Goal: Task Accomplishment & Management: Use online tool/utility

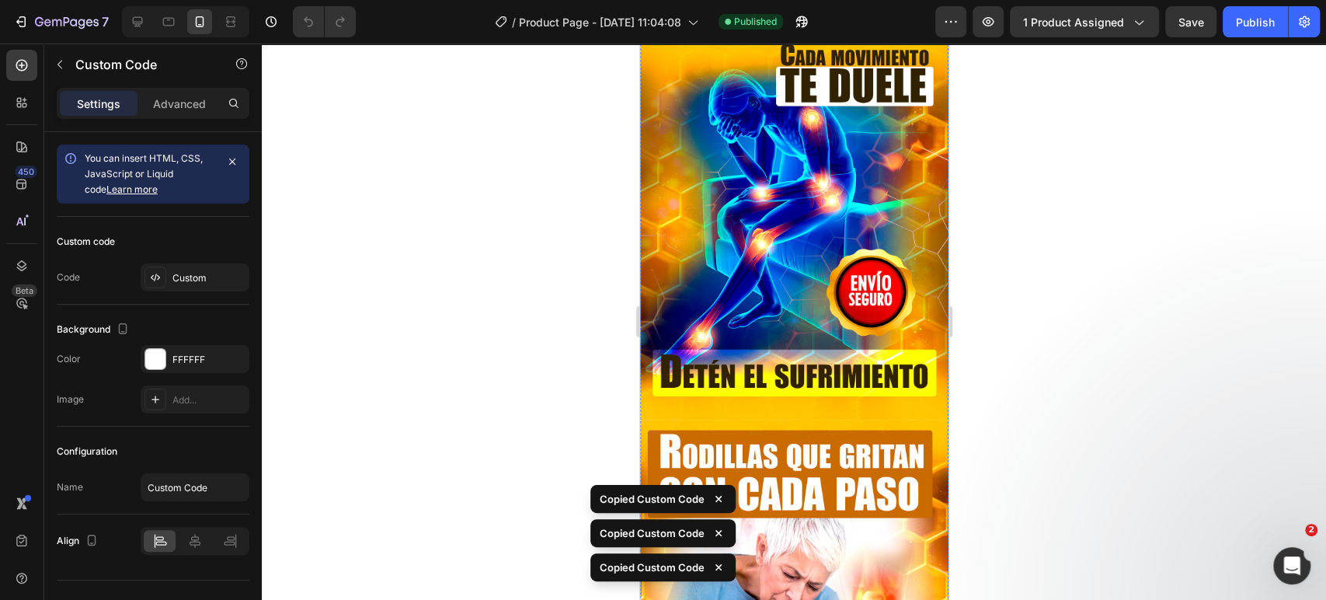
scroll to position [592, 0]
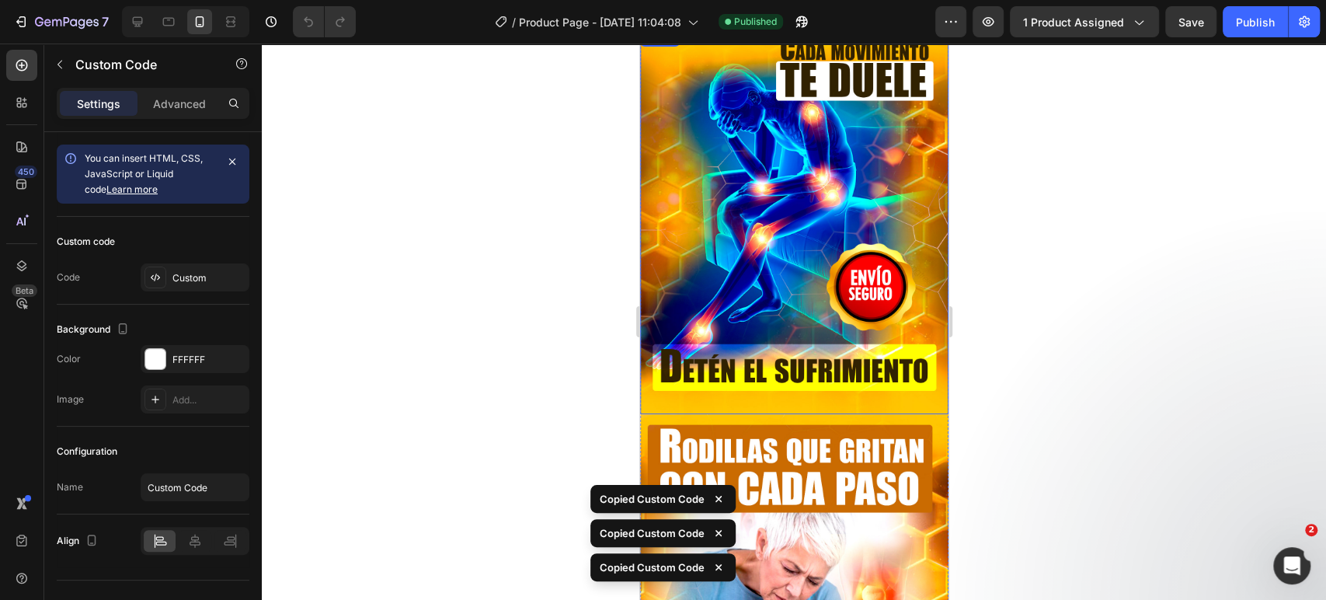
click at [821, 273] on img at bounding box center [794, 220] width 308 height 385
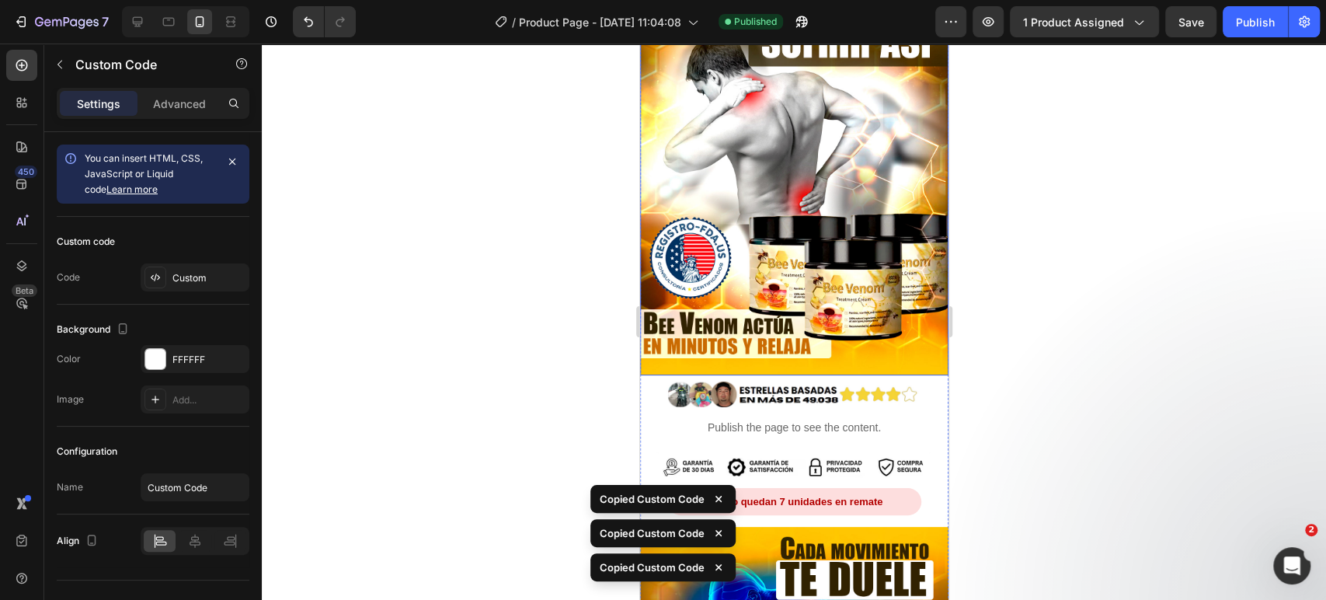
scroll to position [102, 0]
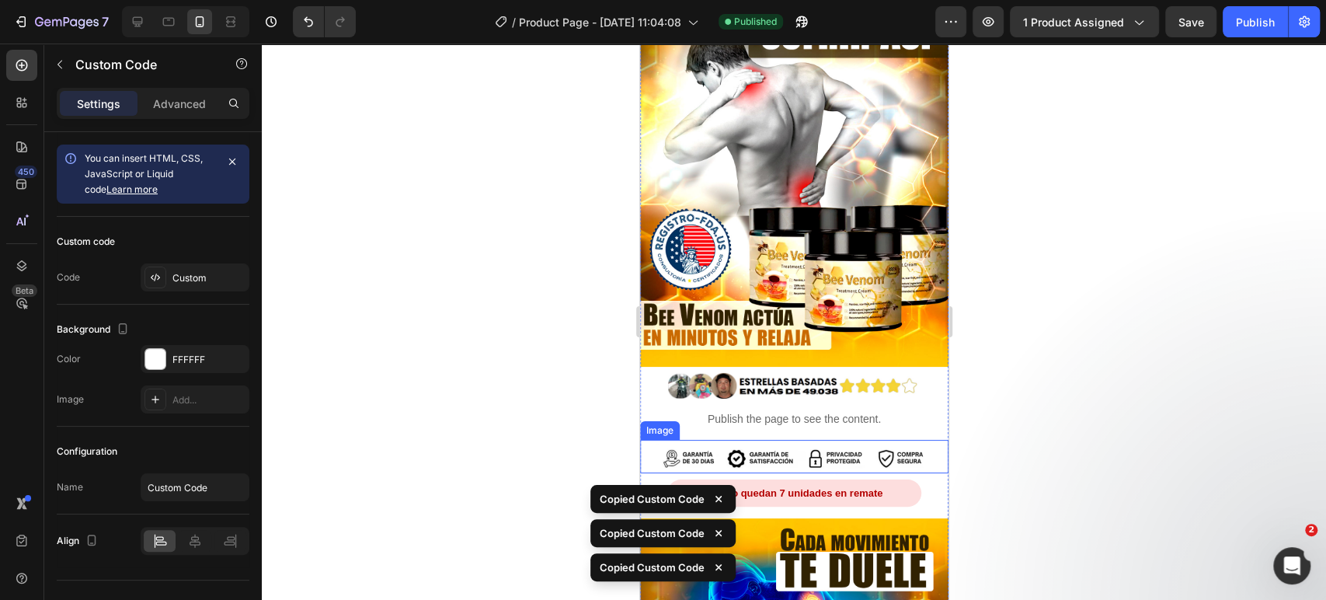
click at [804, 444] on img at bounding box center [794, 459] width 308 height 30
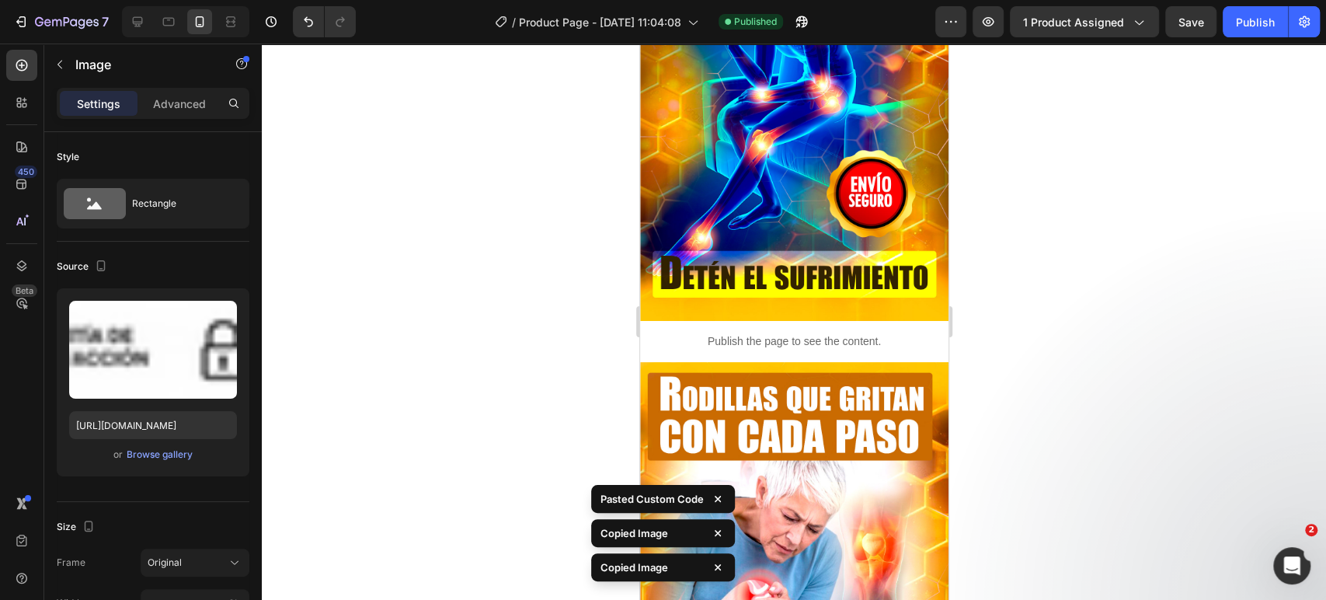
scroll to position [707, 0]
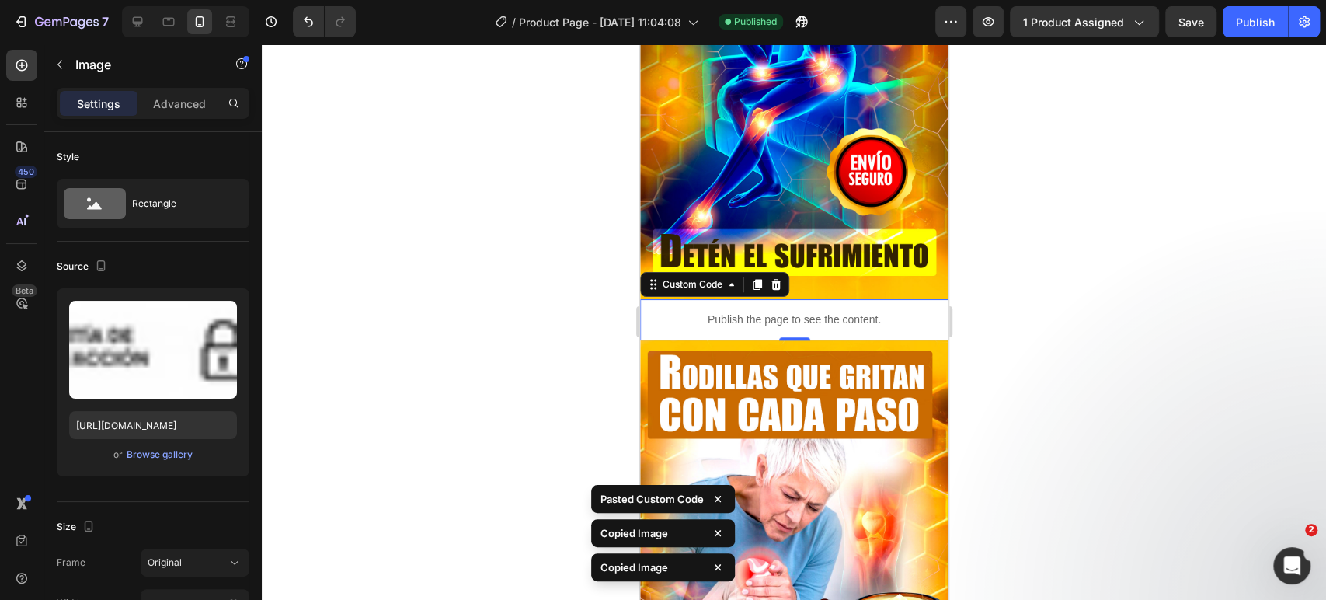
click at [821, 312] on p "Publish the page to see the content." at bounding box center [793, 320] width 285 height 16
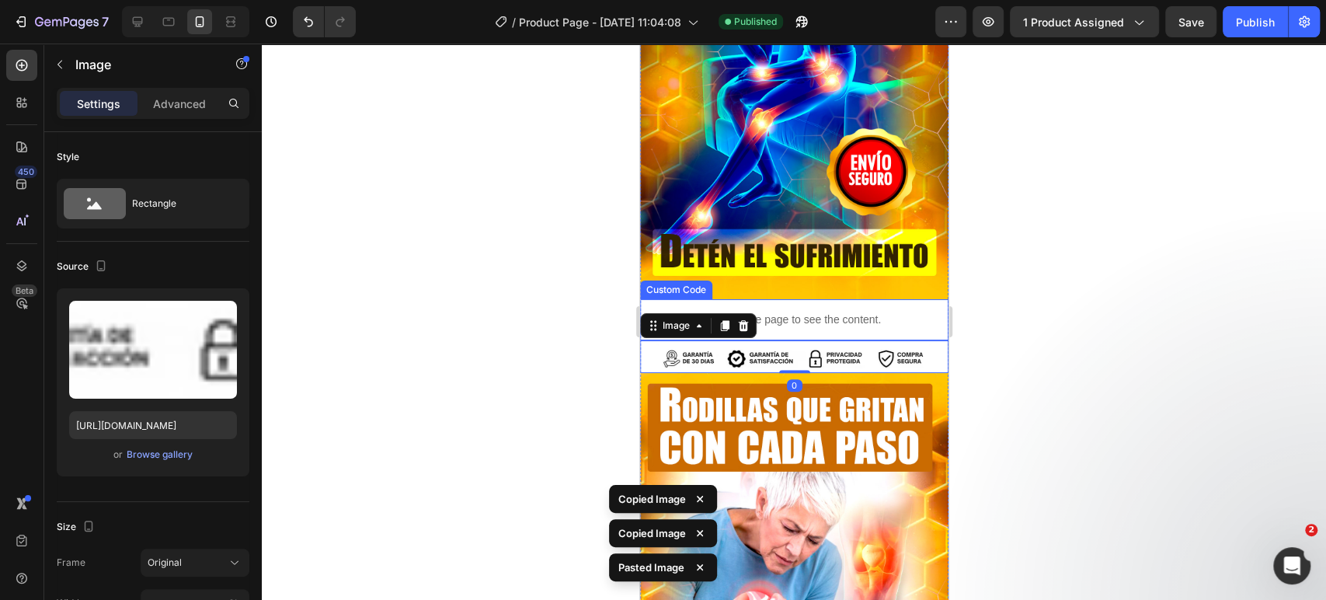
click at [859, 312] on p "Publish the page to see the content." at bounding box center [793, 320] width 285 height 16
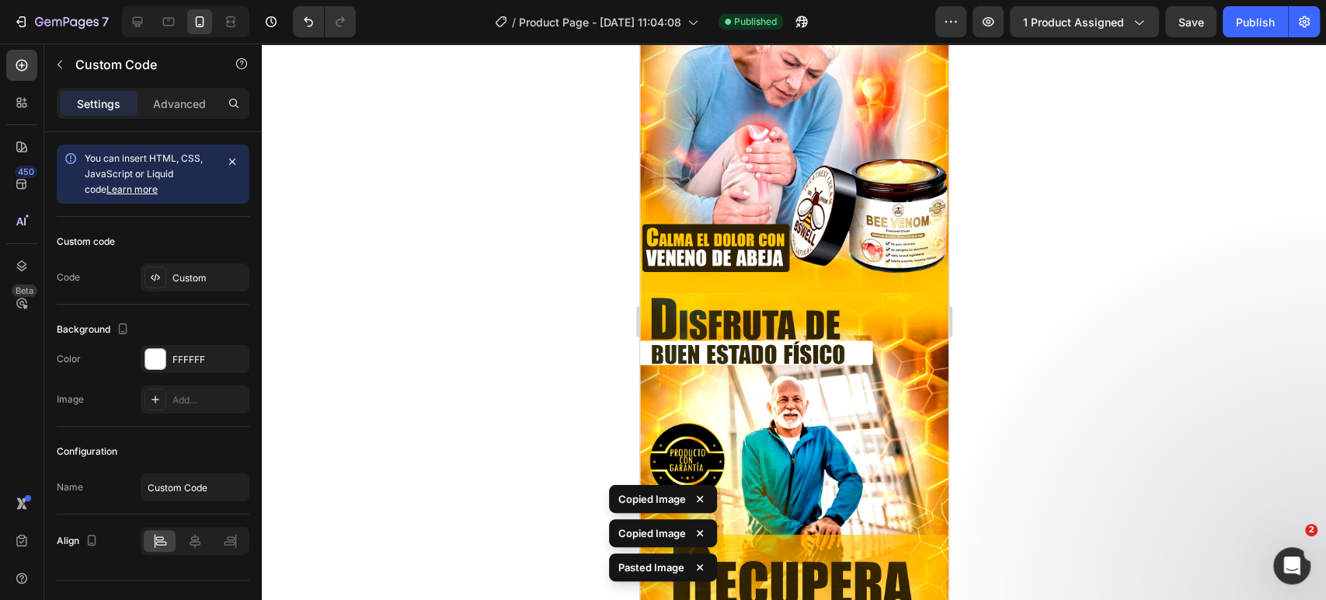
scroll to position [1174, 0]
click at [829, 222] on img at bounding box center [794, 98] width 308 height 385
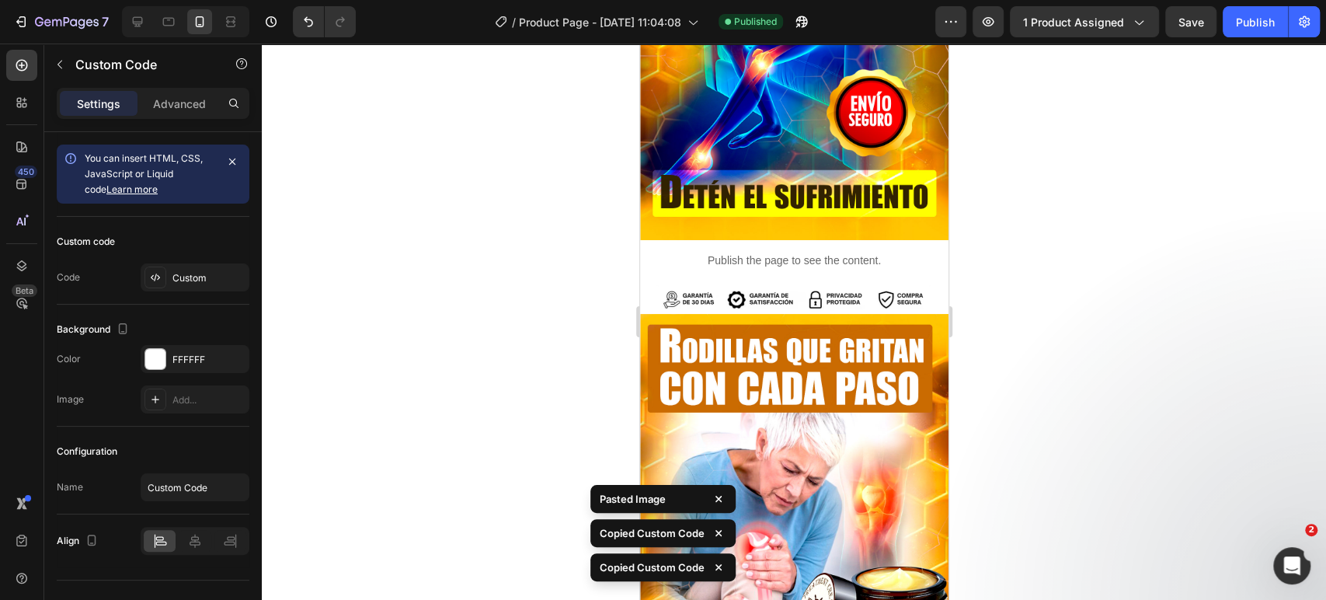
scroll to position [765, 0]
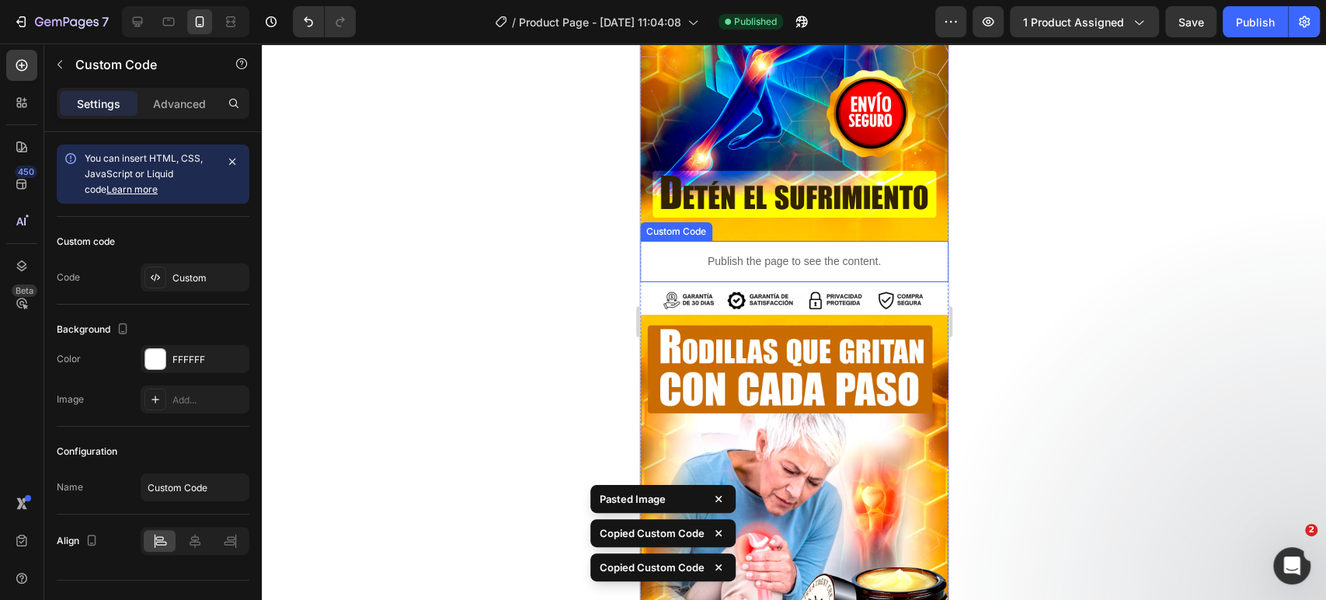
click at [793, 245] on div "Publish the page to see the content. Custom Code" at bounding box center [794, 261] width 308 height 41
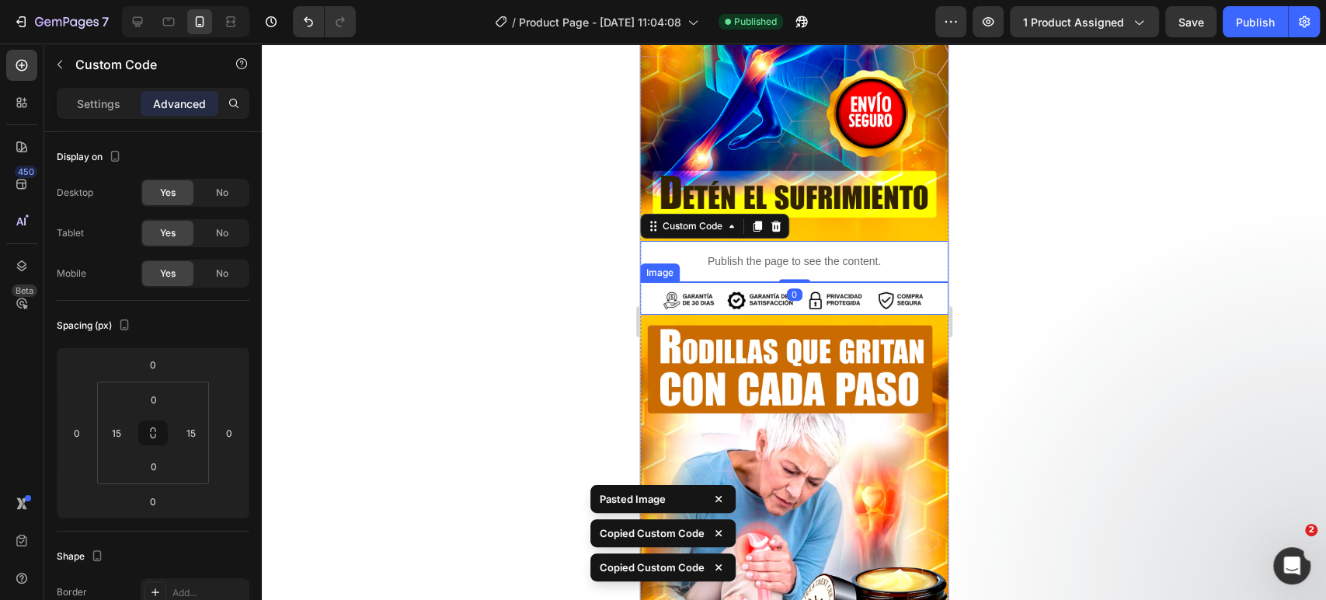
click at [824, 286] on img at bounding box center [794, 301] width 308 height 30
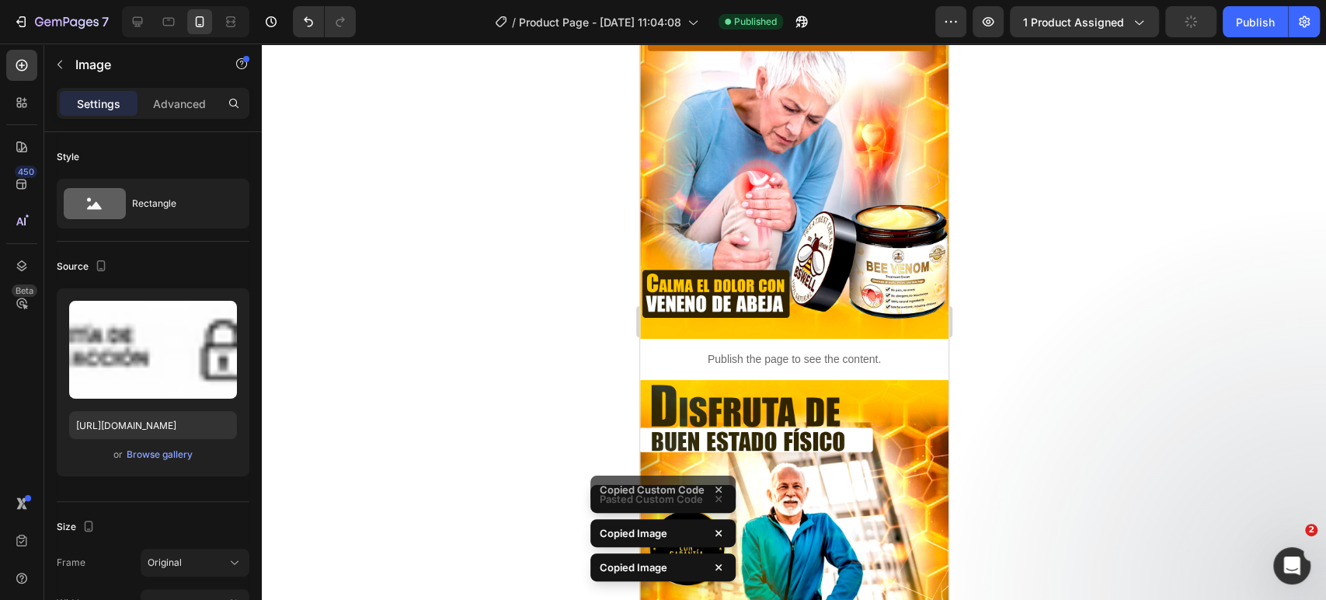
scroll to position [1147, 0]
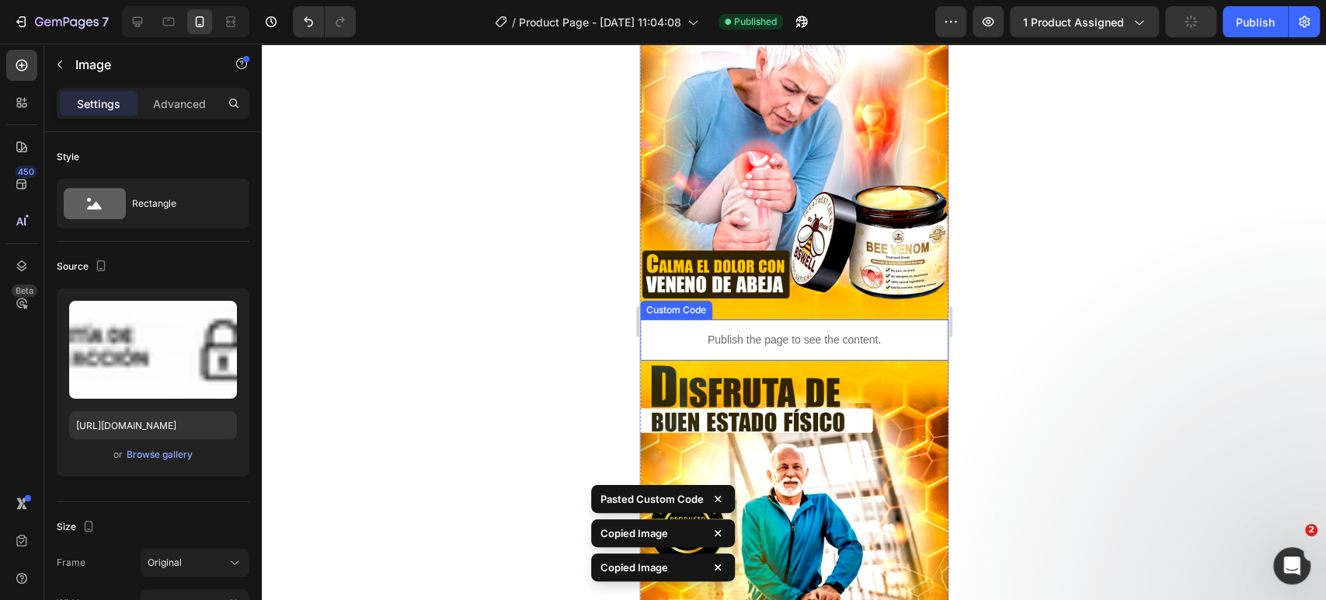
click at [849, 332] on p "Publish the page to see the content." at bounding box center [793, 340] width 285 height 16
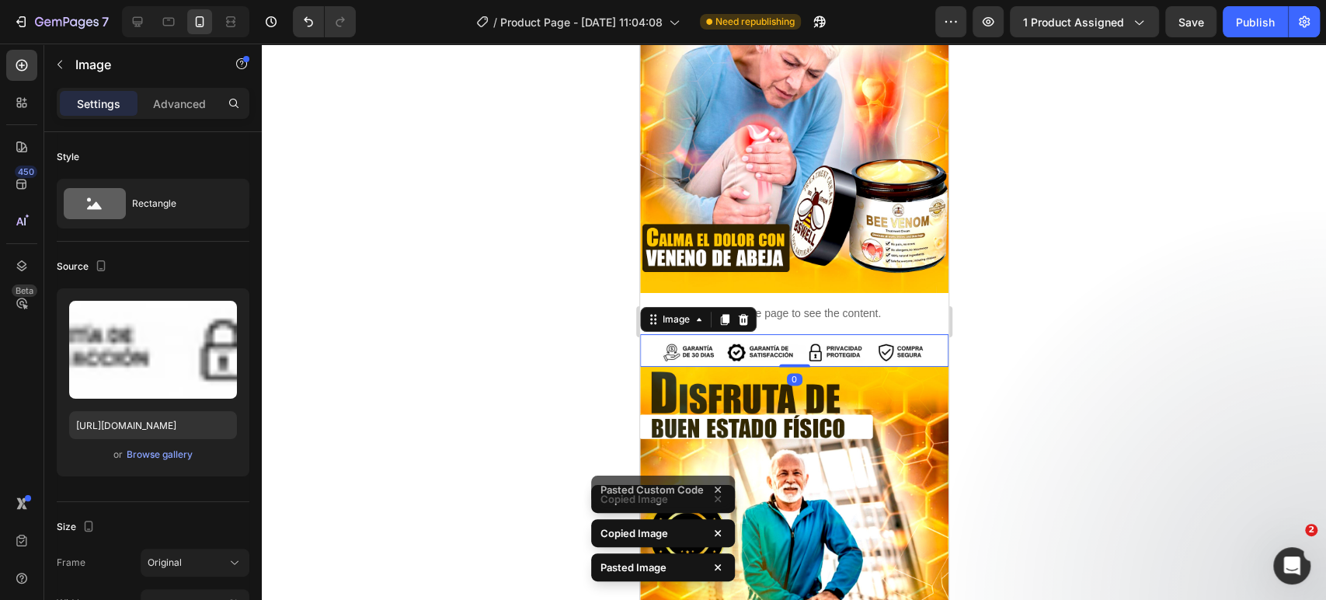
scroll to position [1174, 0]
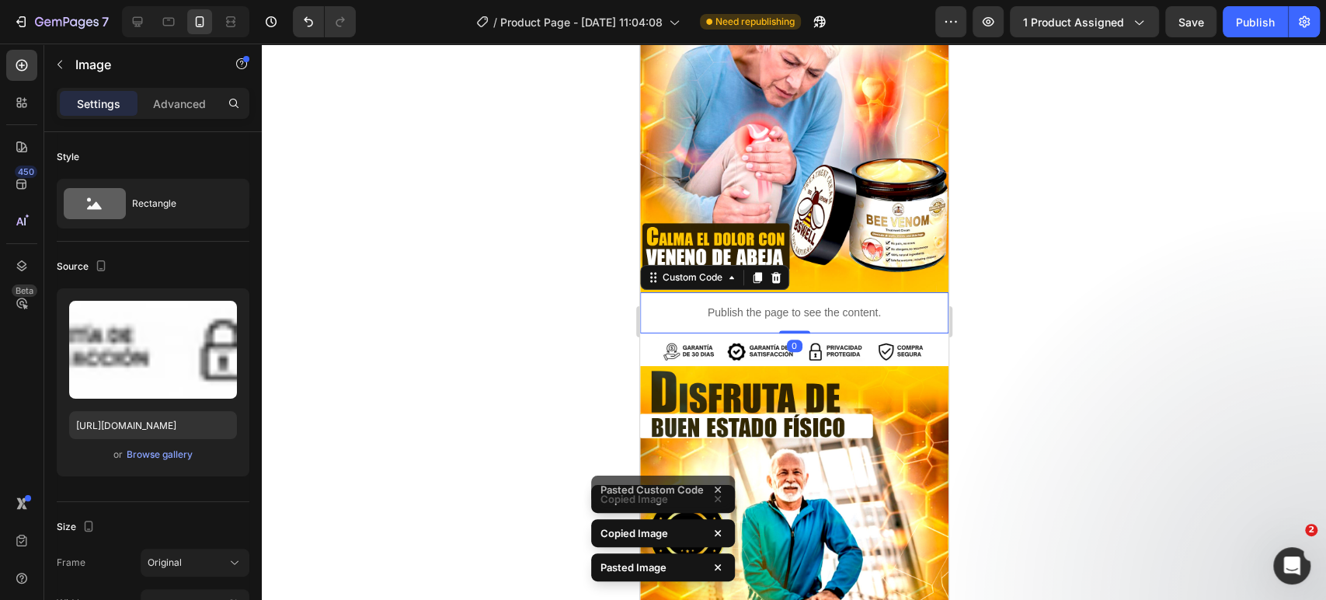
click at [849, 292] on div "Publish the page to see the content." at bounding box center [793, 312] width 285 height 41
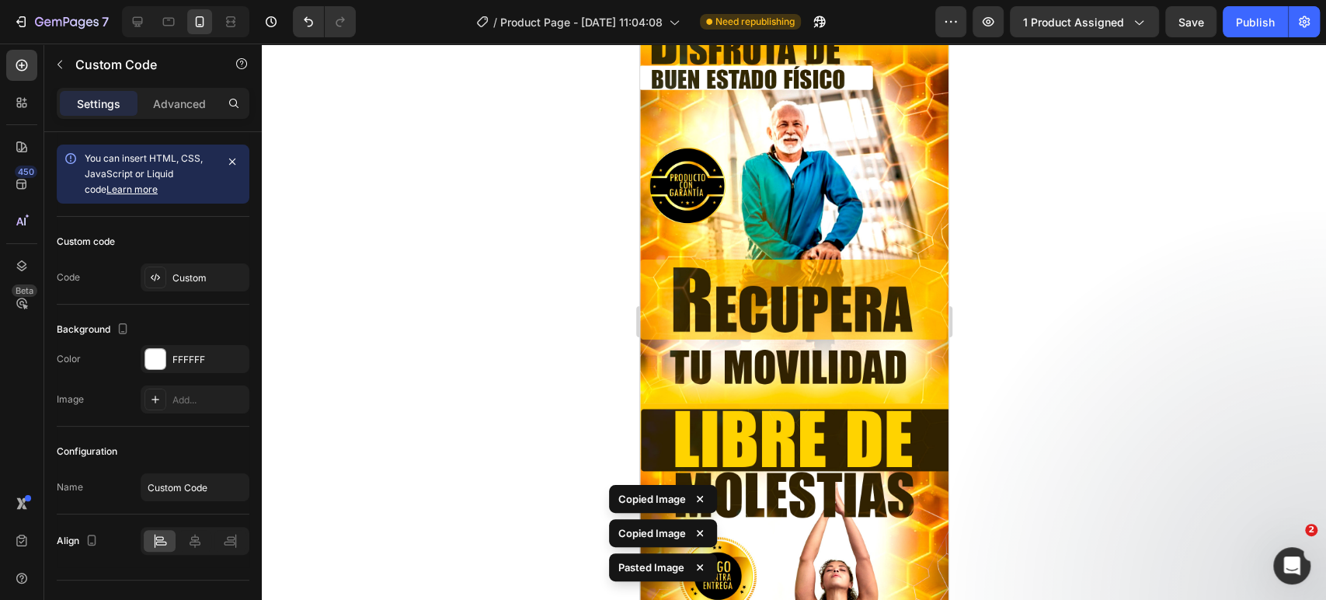
scroll to position [1526, 0]
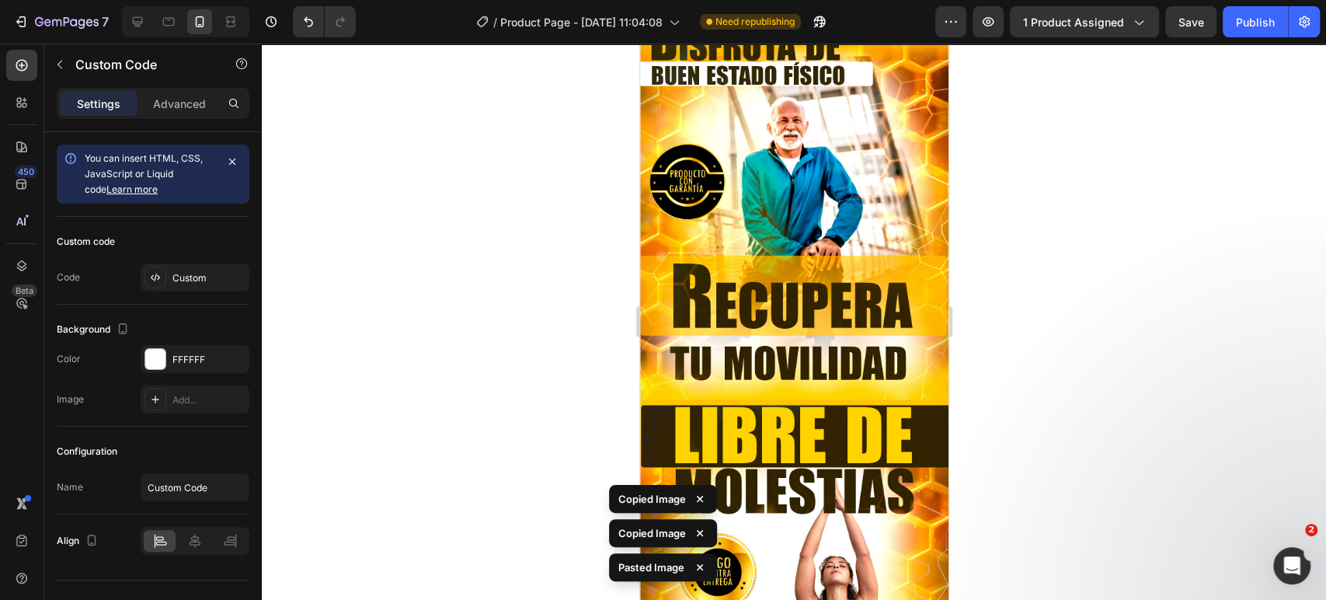
click at [840, 212] on img at bounding box center [794, 206] width 308 height 385
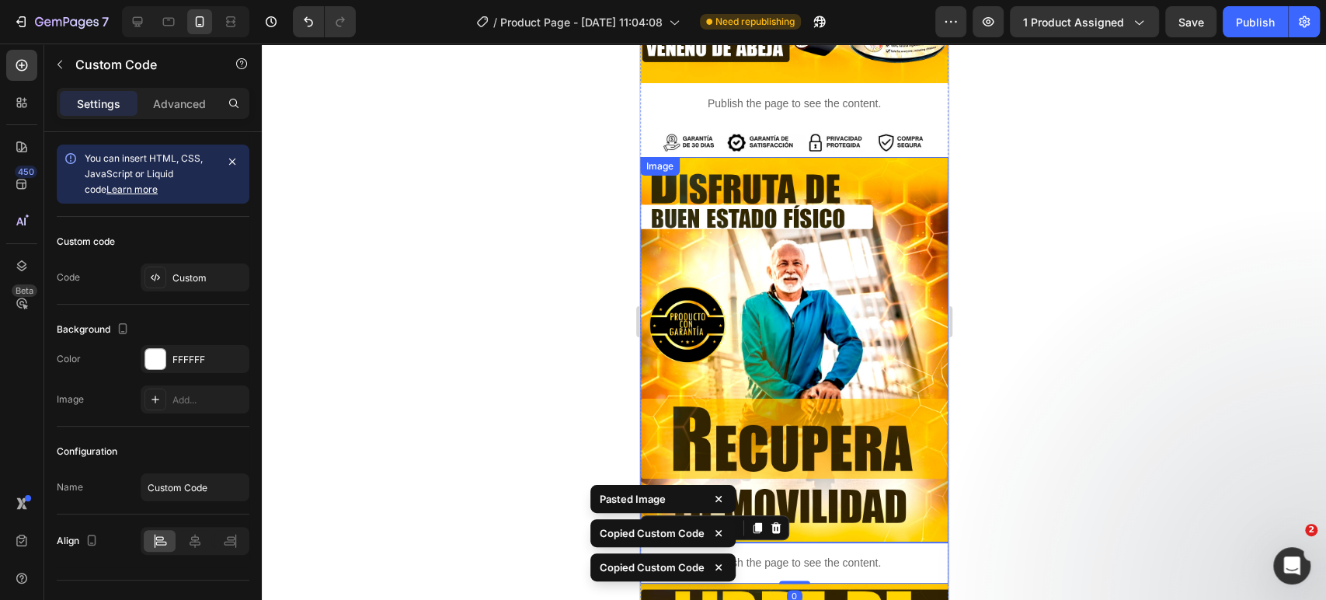
scroll to position [1238, 0]
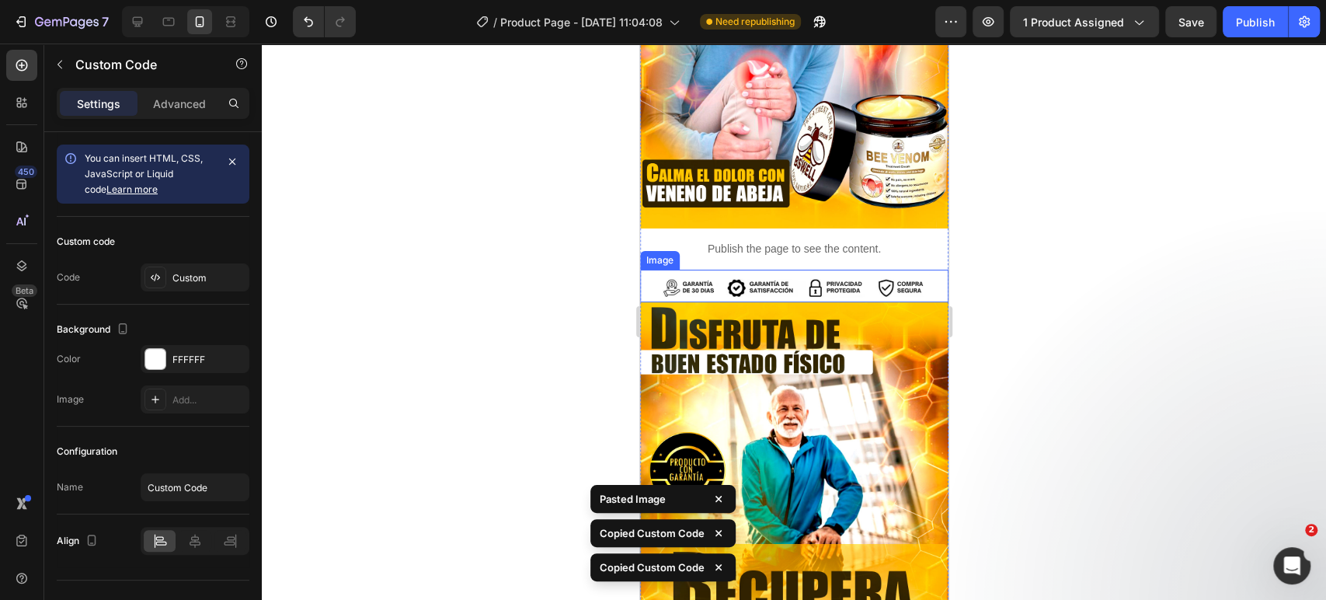
click at [824, 274] on img at bounding box center [794, 289] width 308 height 30
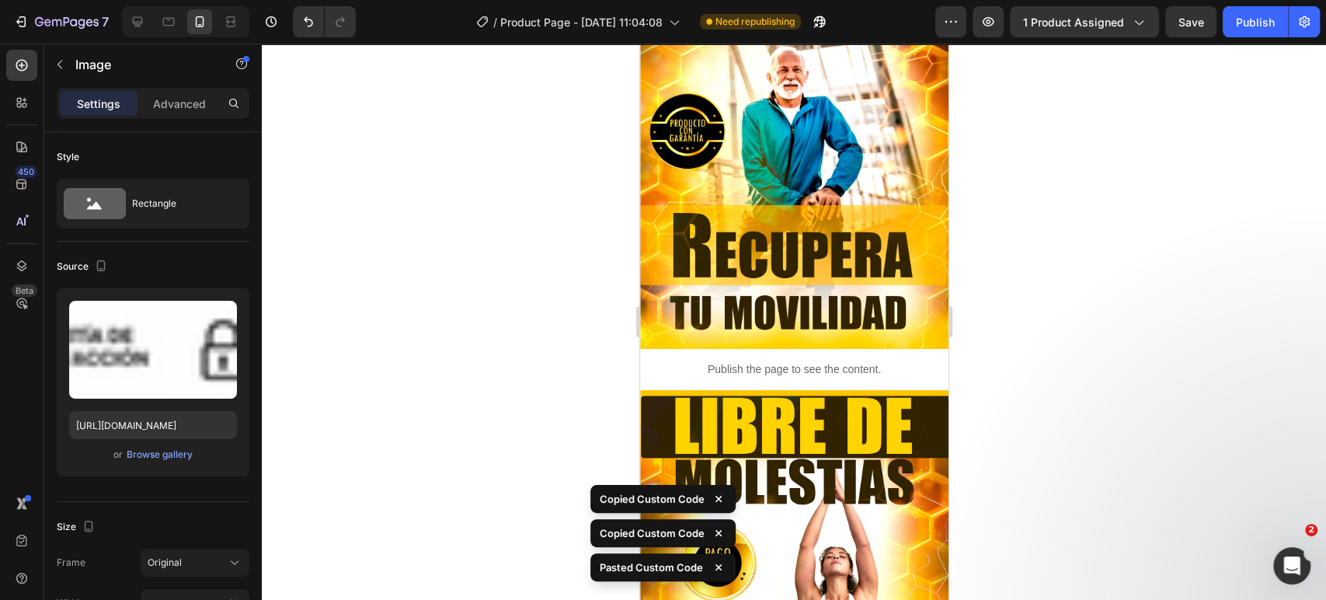
scroll to position [1588, 0]
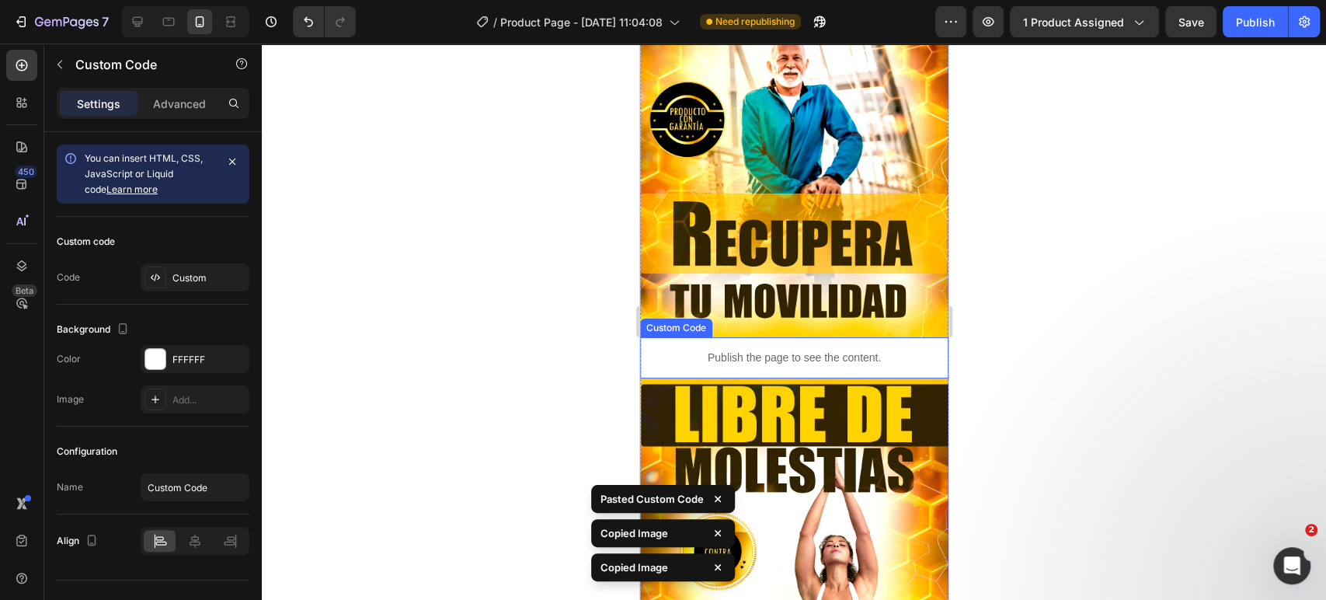
click at [816, 350] on p "Publish the page to see the content." at bounding box center [793, 358] width 285 height 16
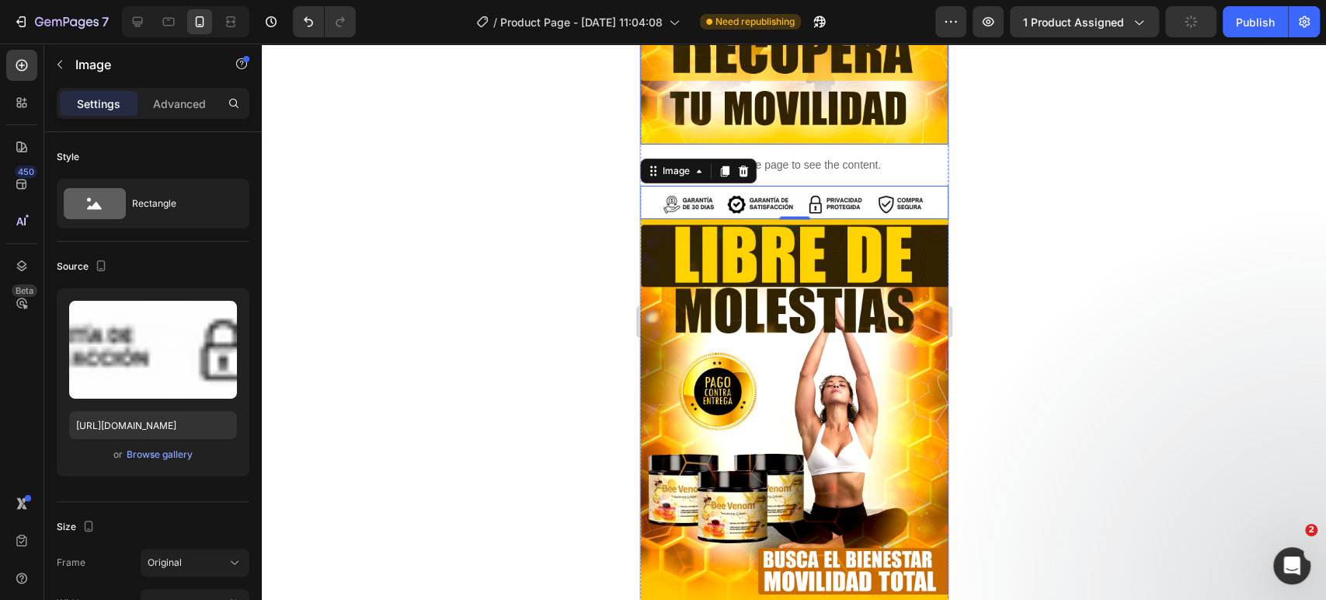
scroll to position [1785, 0]
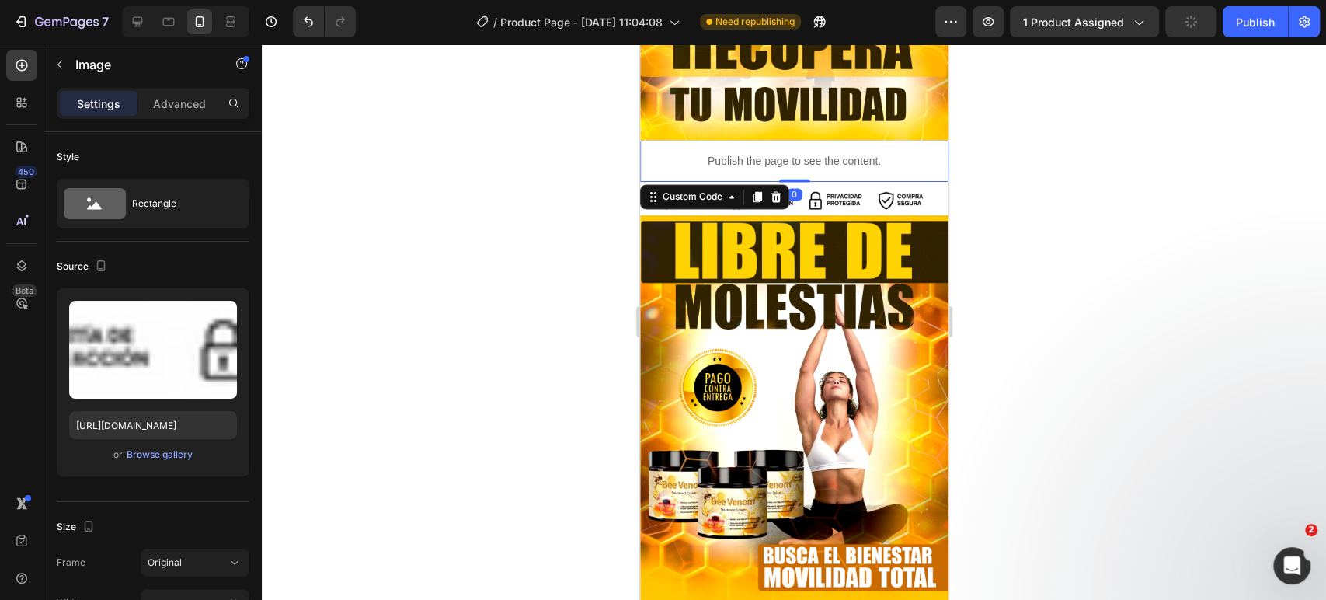
click at [813, 141] on div "Publish the page to see the content." at bounding box center [793, 161] width 285 height 41
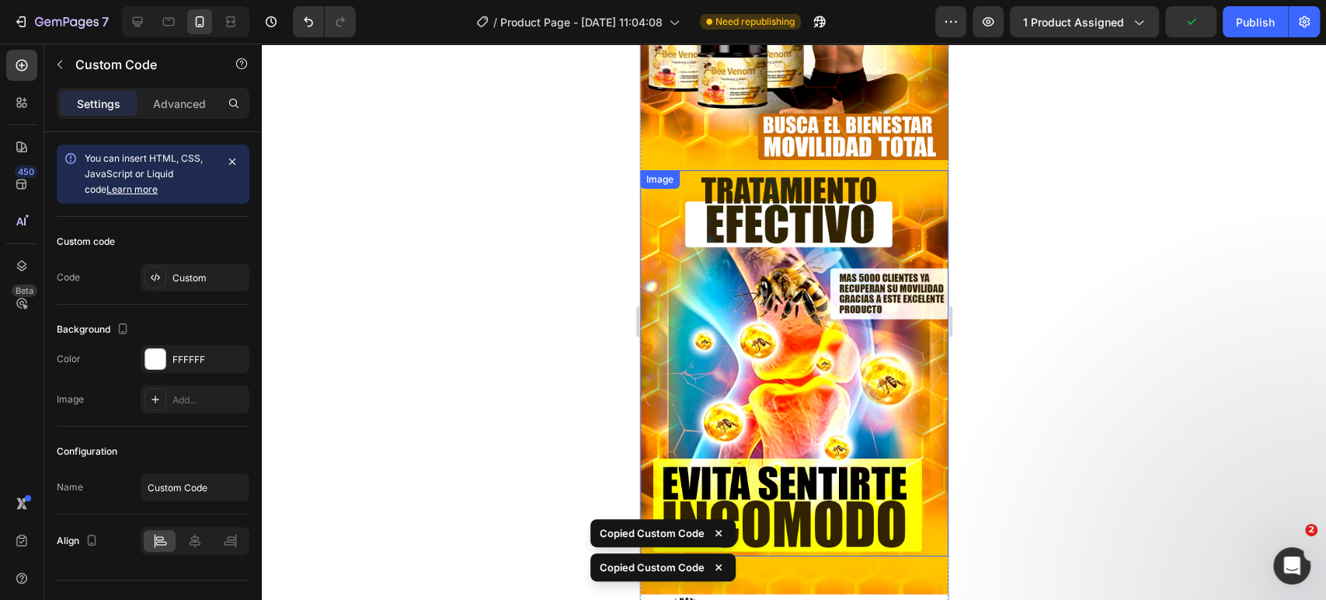
click at [796, 170] on img at bounding box center [794, 362] width 308 height 385
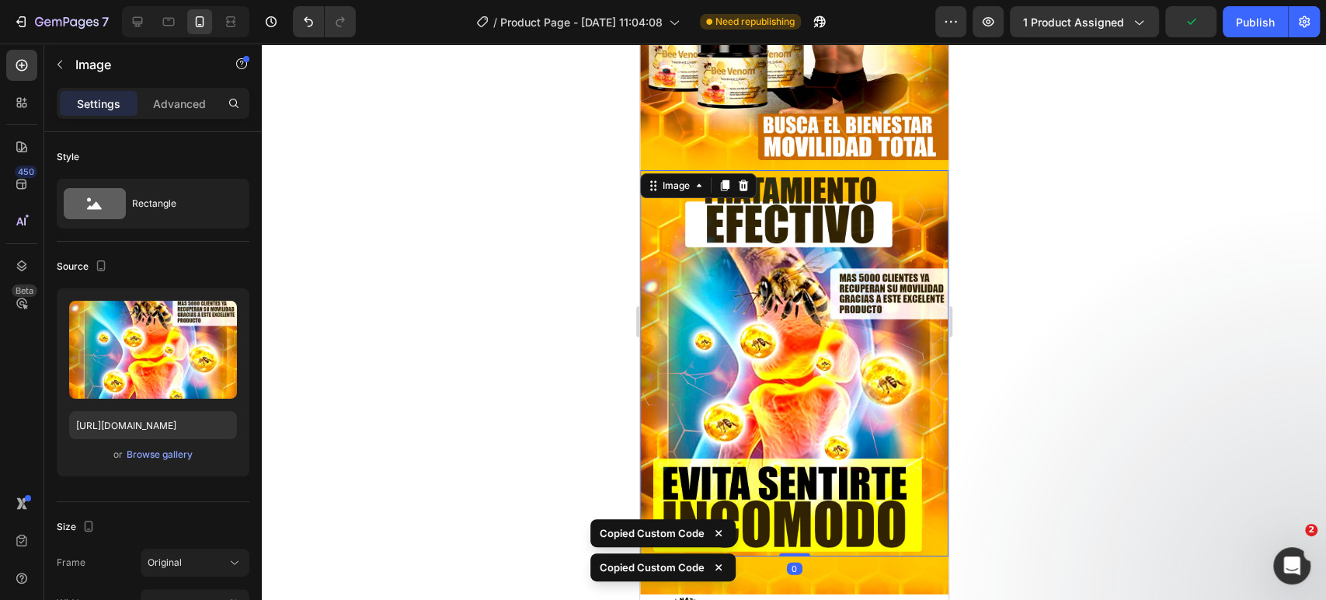
scroll to position [2065, 0]
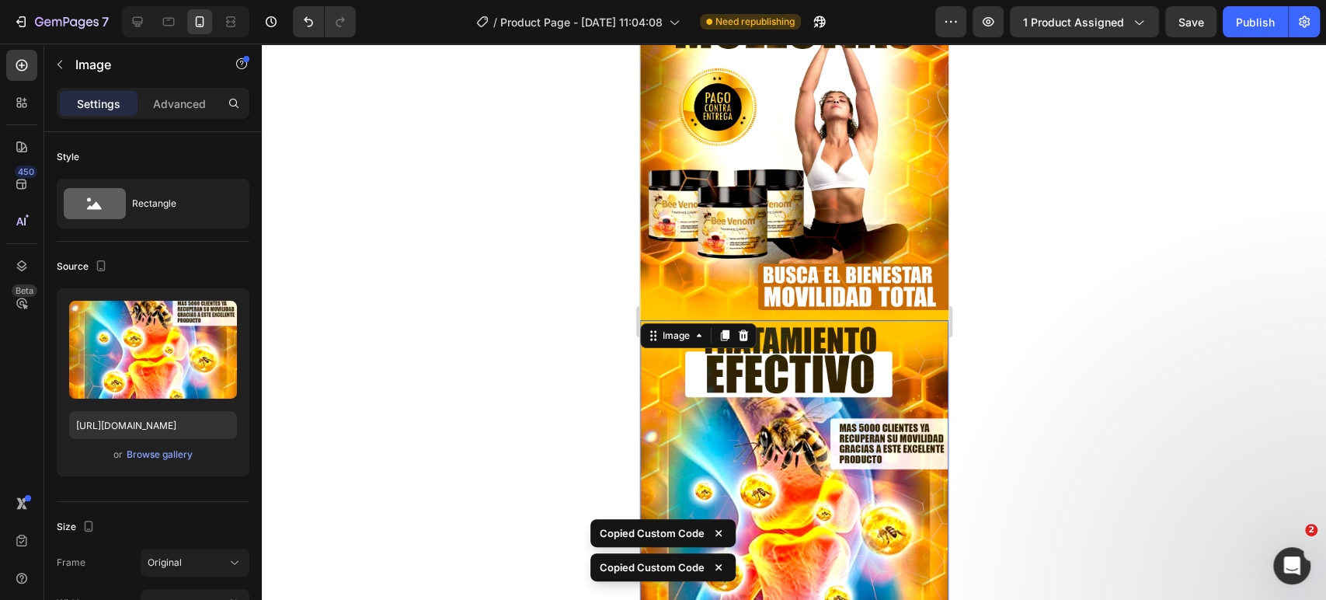
click at [787, 132] on img at bounding box center [794, 127] width 308 height 385
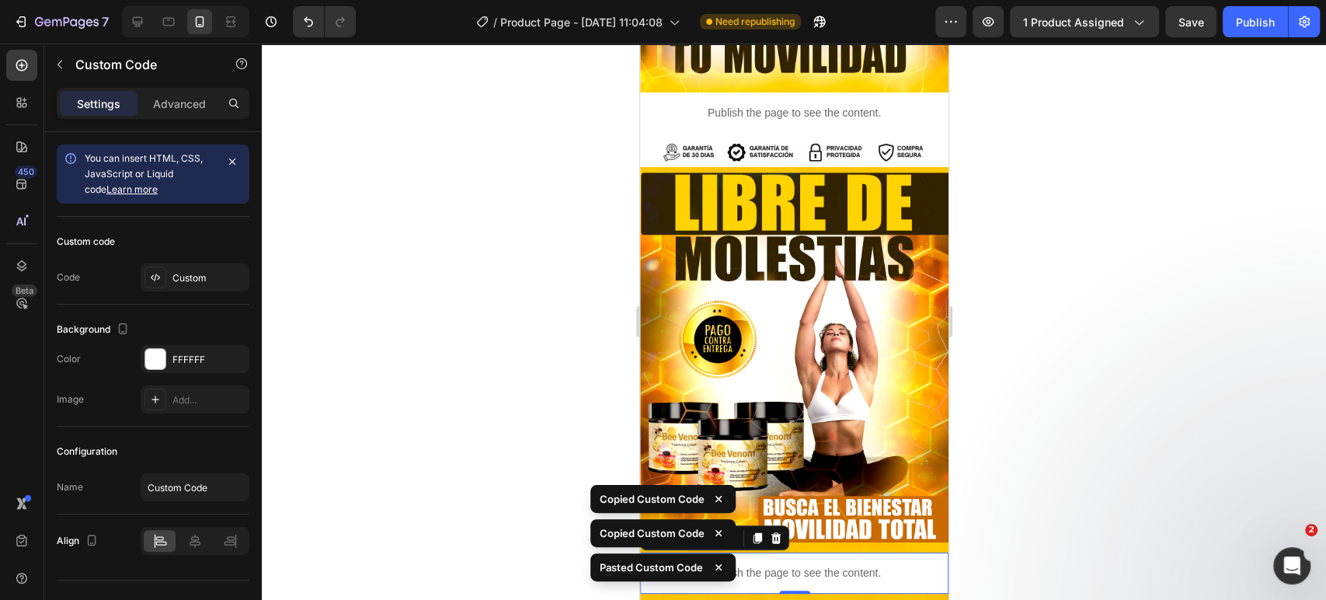
scroll to position [1821, 0]
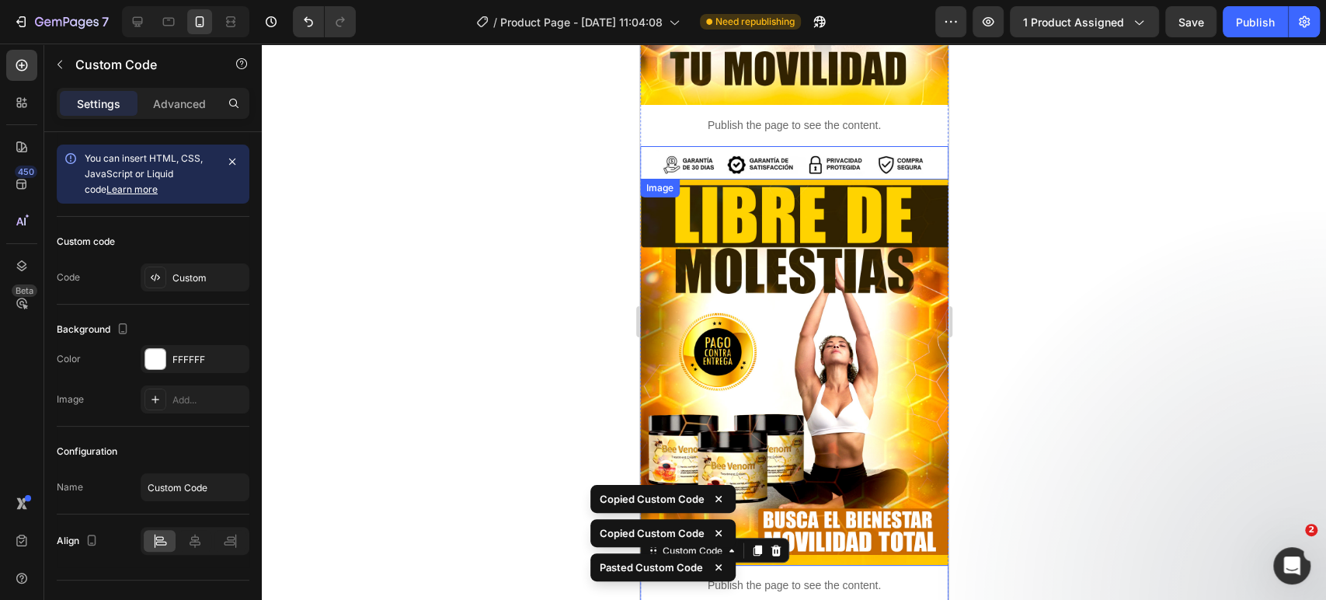
click at [768, 150] on img at bounding box center [794, 165] width 308 height 30
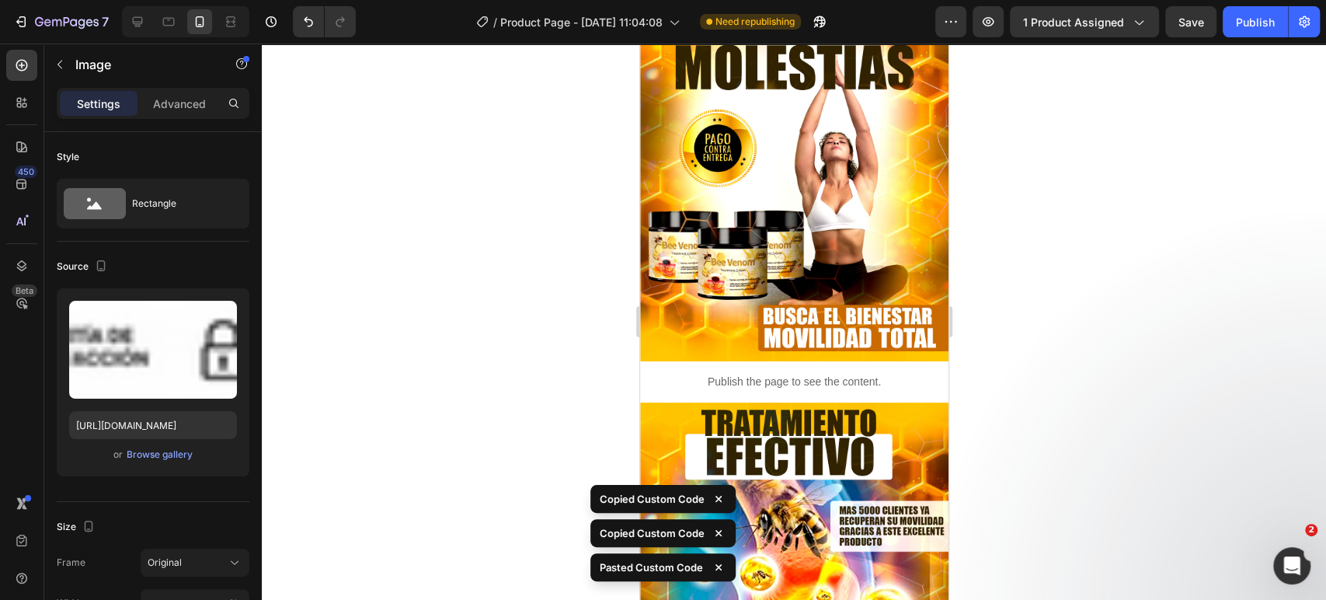
scroll to position [2029, 0]
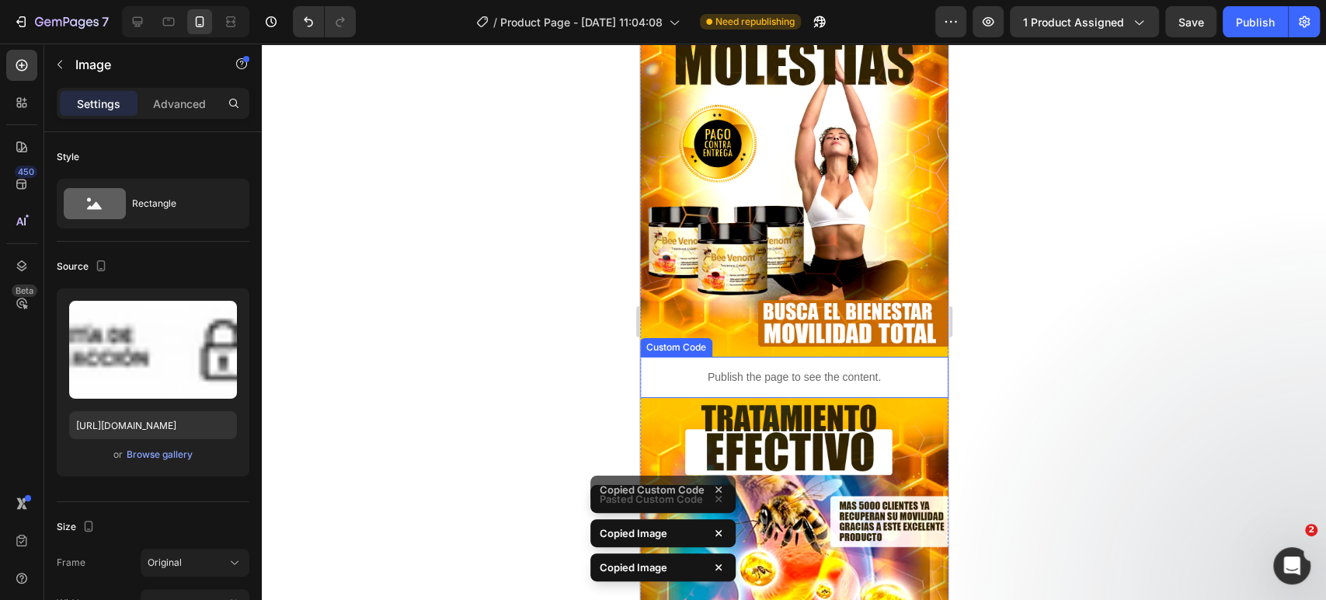
click at [776, 369] on p "Publish the page to see the content." at bounding box center [793, 377] width 285 height 16
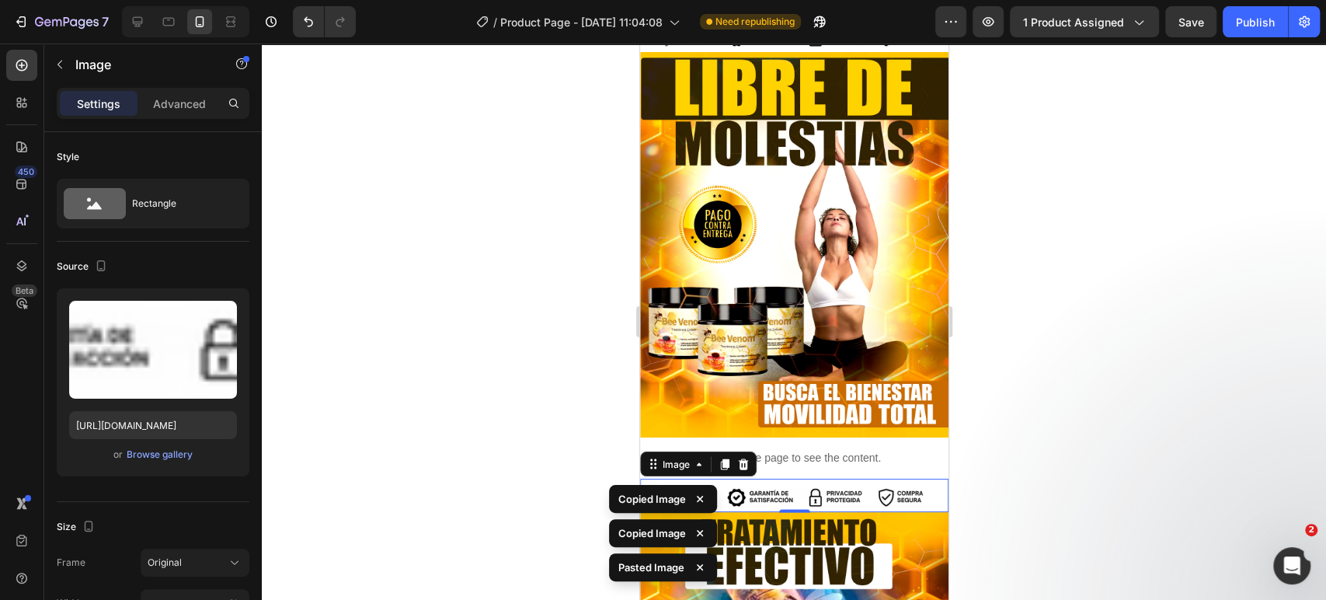
scroll to position [1878, 0]
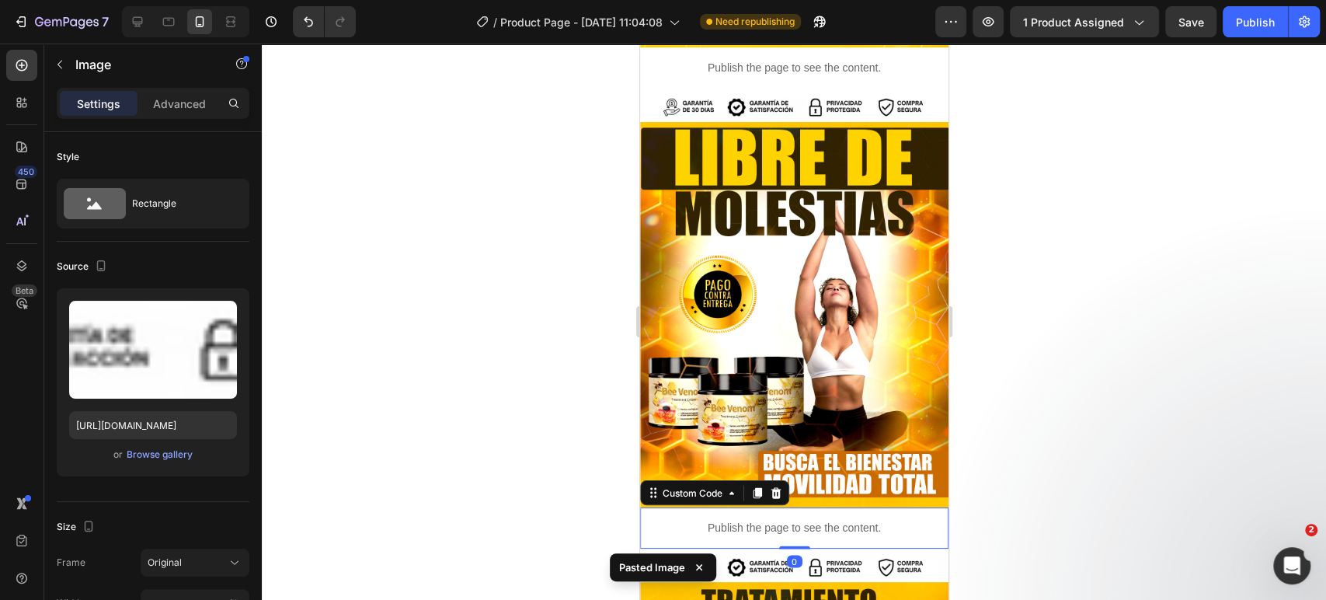
click at [786, 507] on div "Publish the page to see the content." at bounding box center [793, 527] width 285 height 41
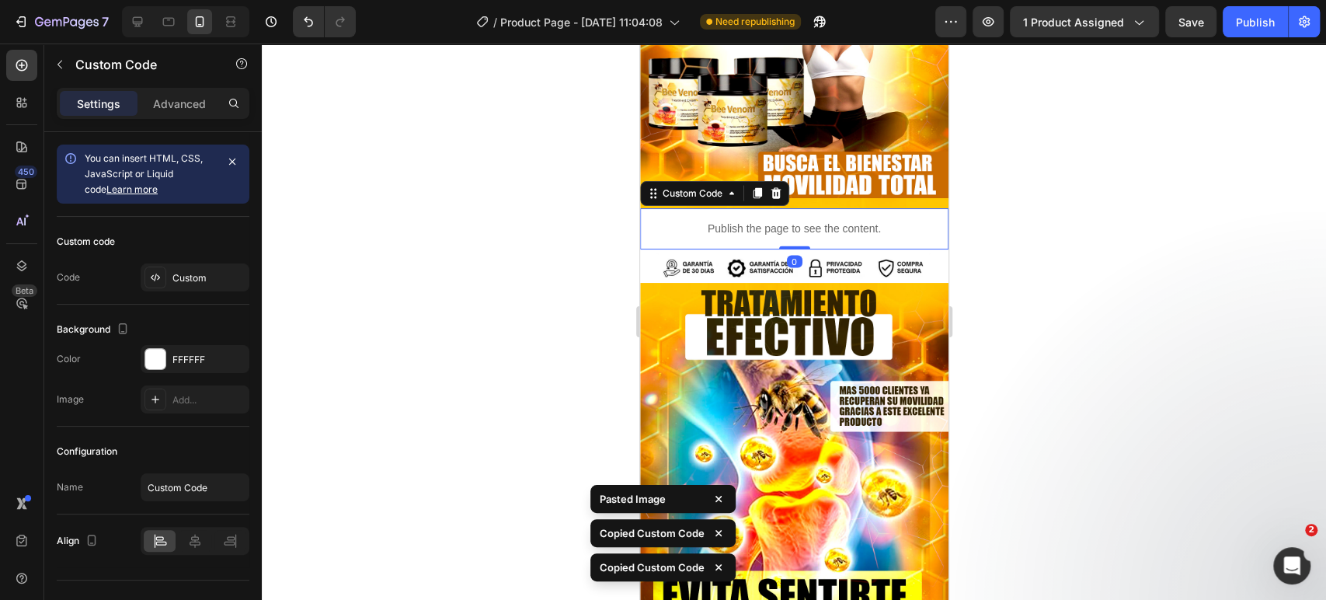
scroll to position [2198, 0]
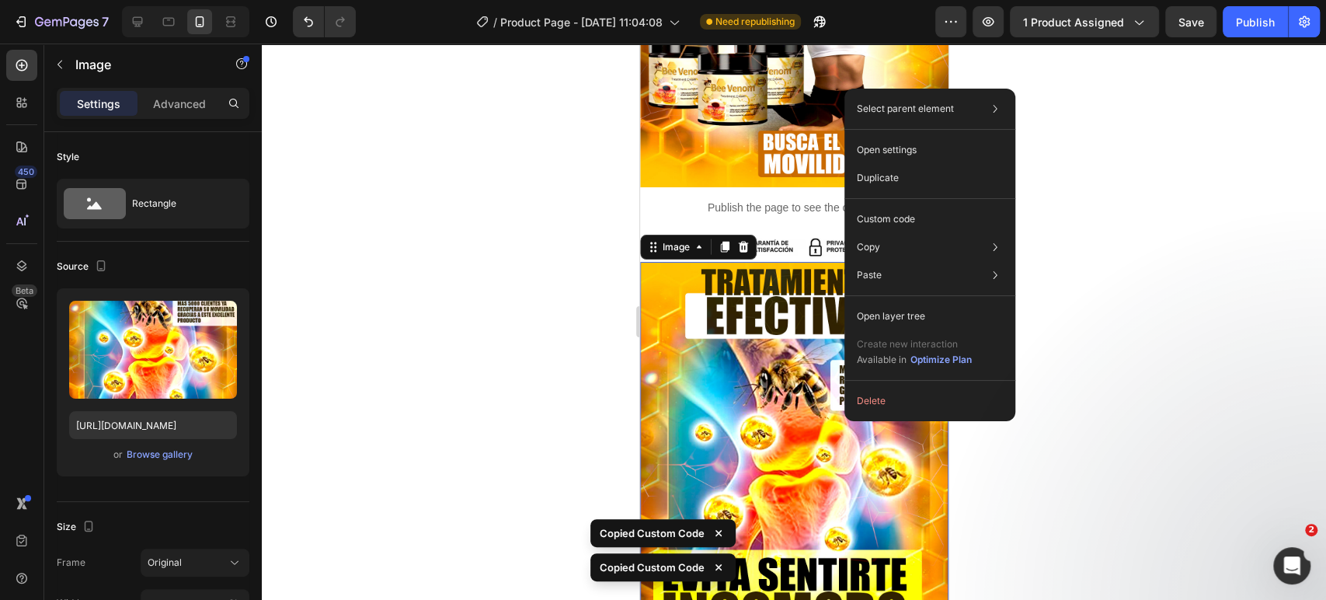
click at [845, 421] on img at bounding box center [794, 454] width 308 height 385
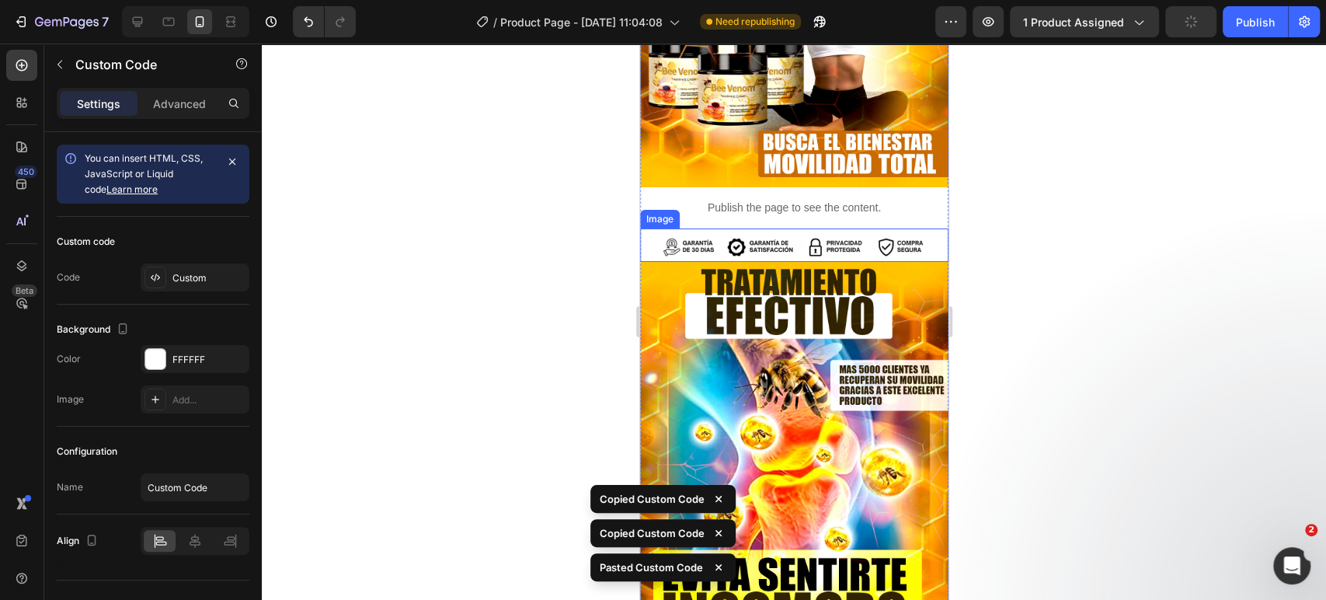
click at [810, 232] on img at bounding box center [794, 247] width 308 height 30
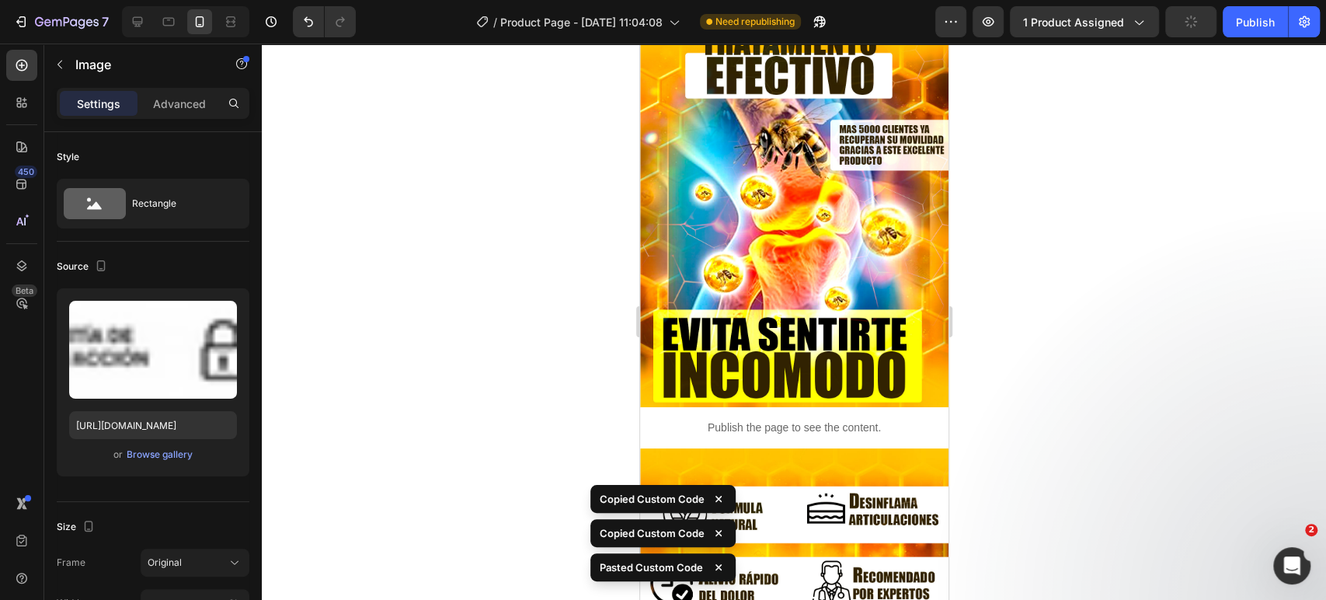
scroll to position [2471, 0]
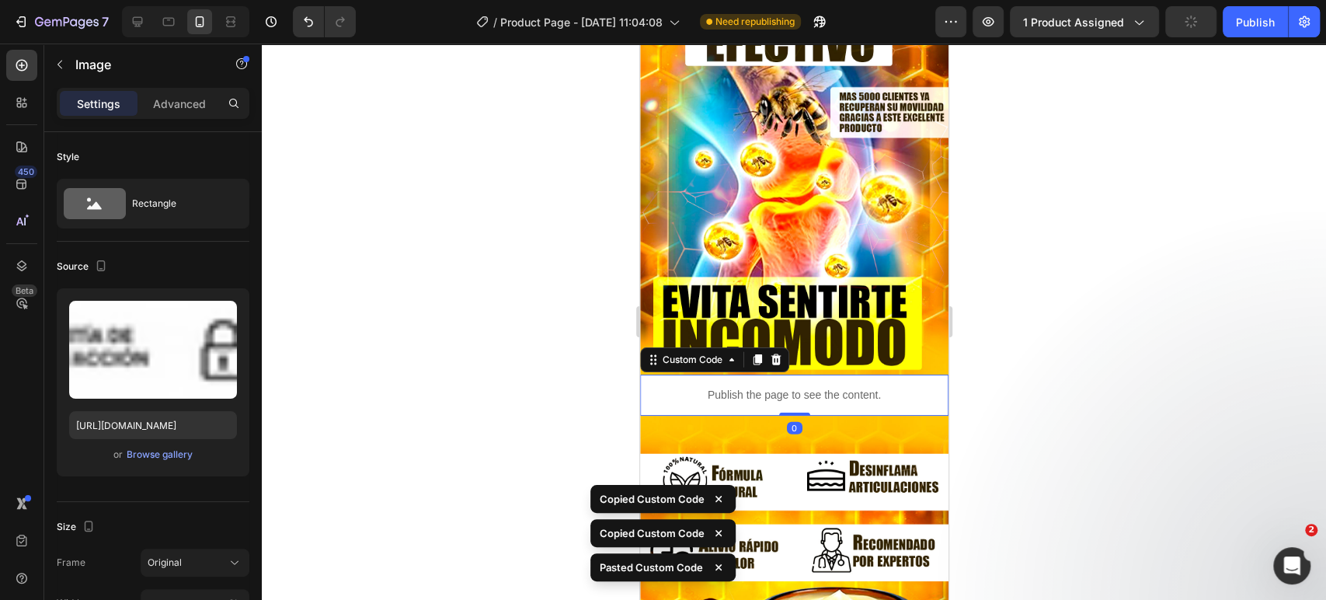
click at [807, 375] on div "Publish the page to see the content." at bounding box center [793, 395] width 285 height 41
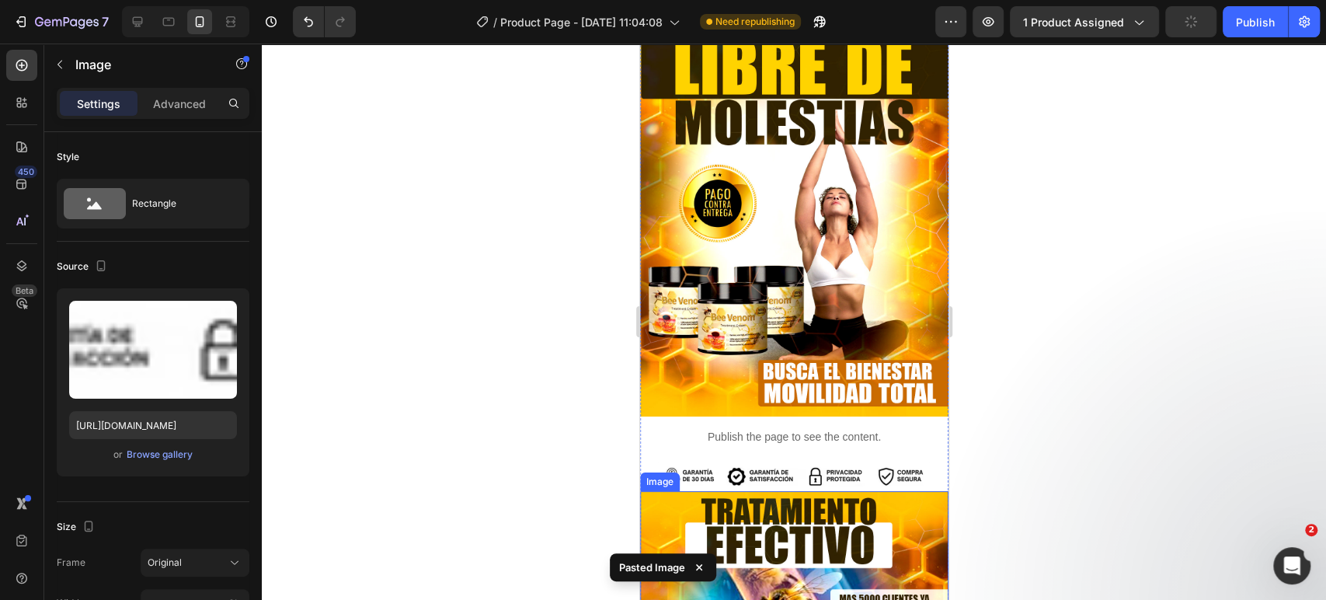
scroll to position [1960, 0]
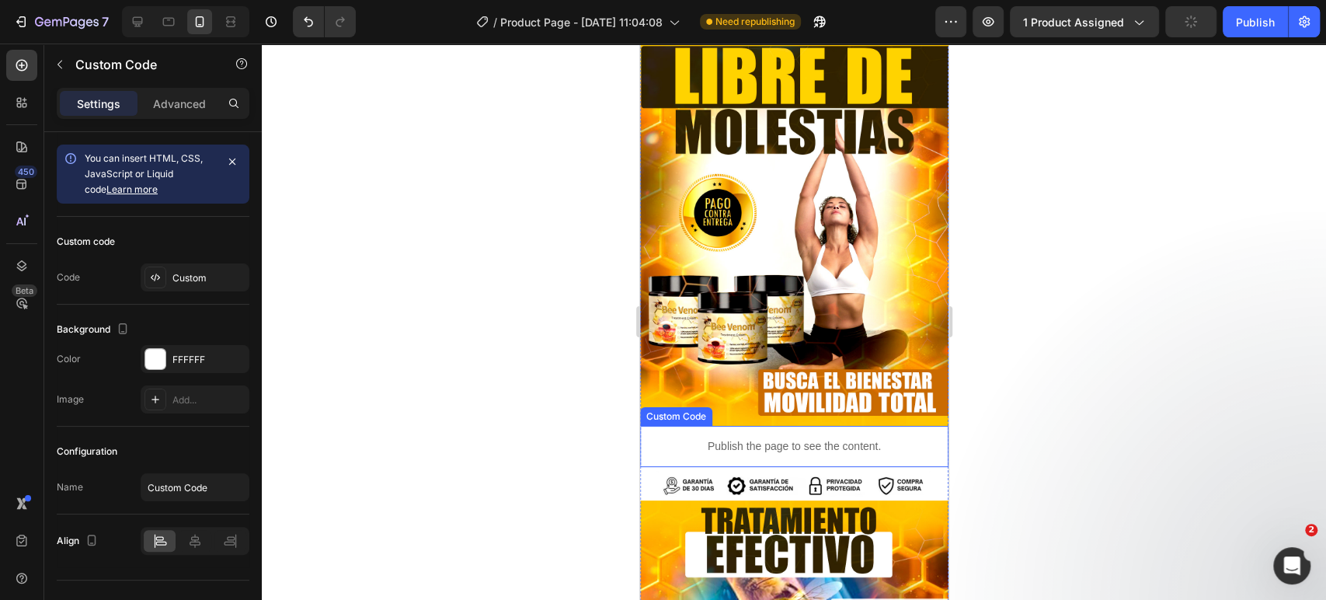
click at [772, 438] on p "Publish the page to see the content." at bounding box center [793, 446] width 285 height 16
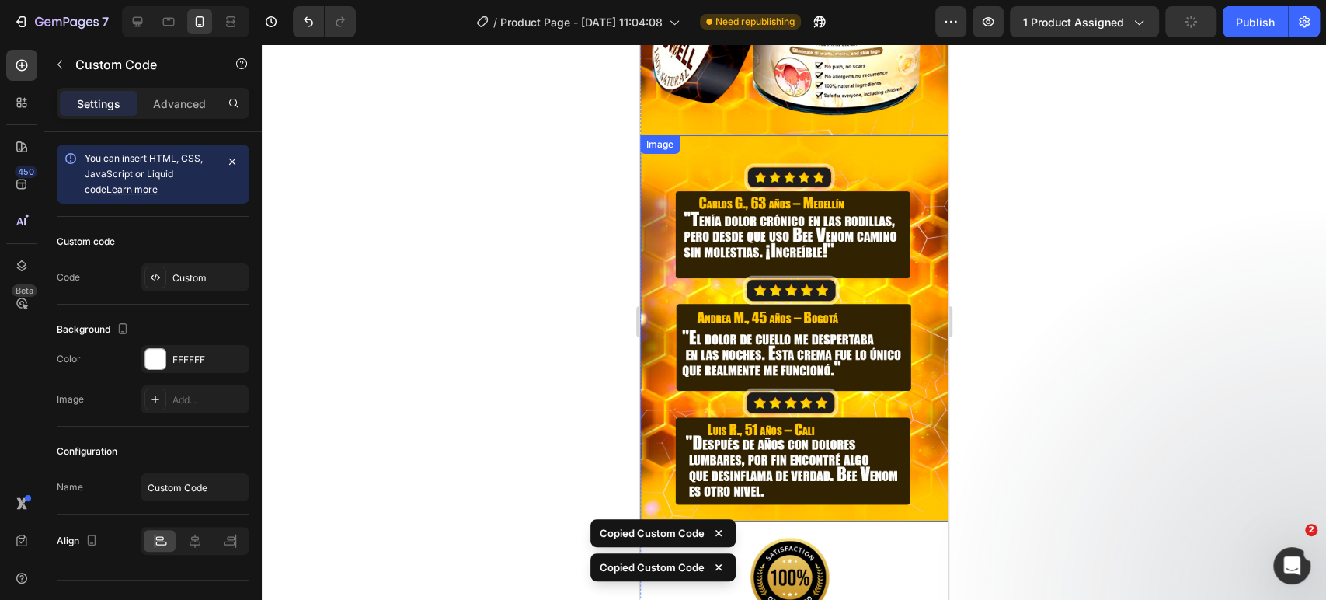
scroll to position [3170, 0]
click at [784, 281] on img at bounding box center [794, 327] width 308 height 385
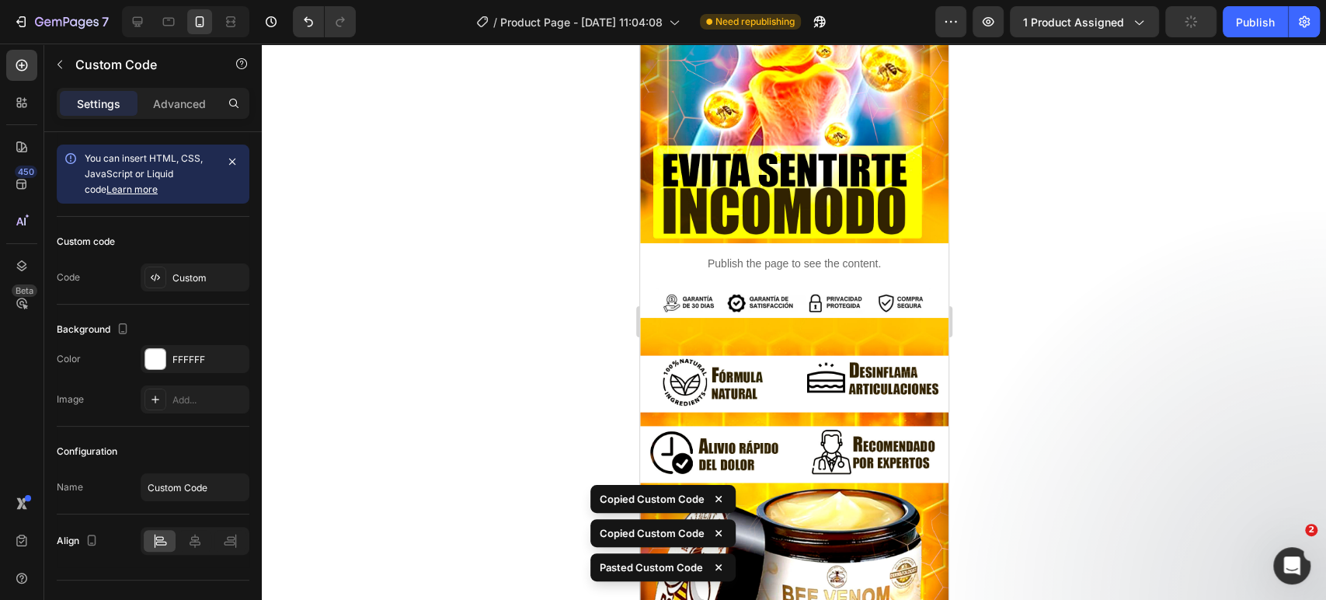
scroll to position [2601, 0]
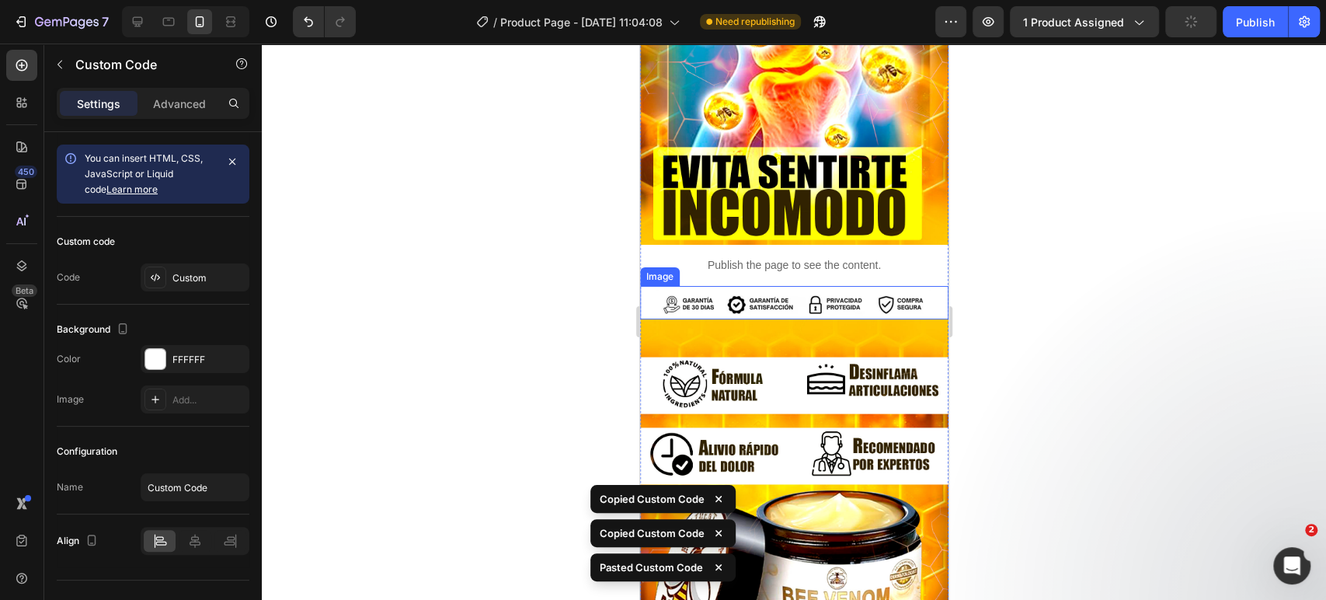
click at [743, 290] on img at bounding box center [794, 305] width 308 height 30
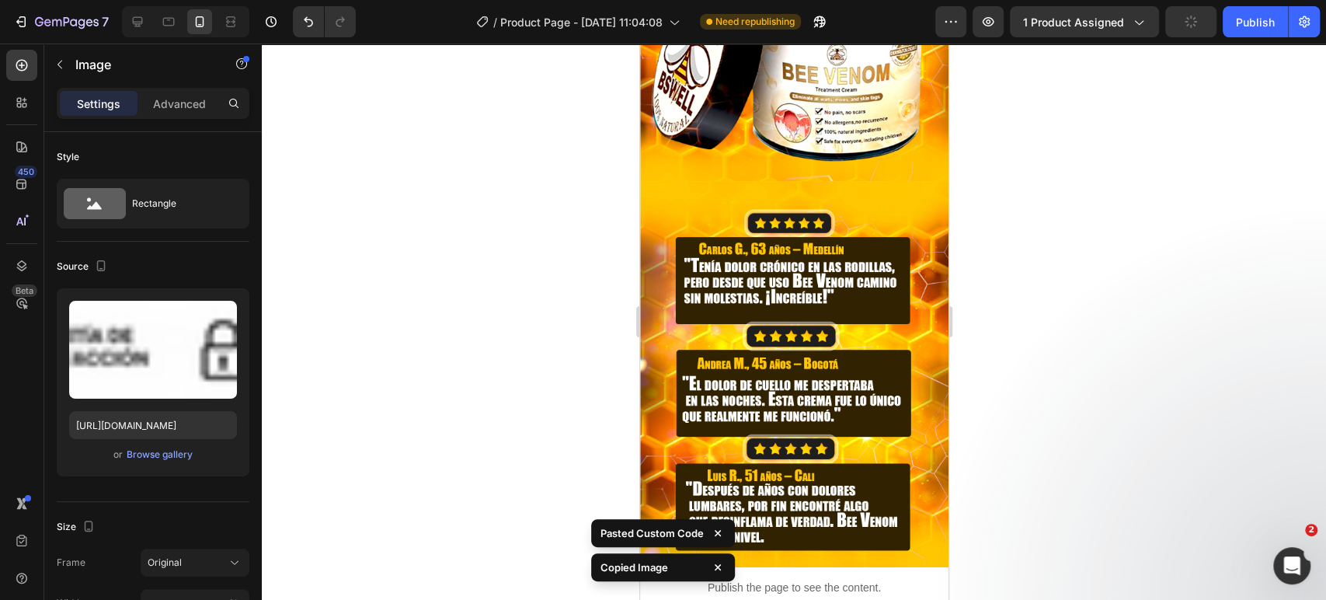
scroll to position [3128, 0]
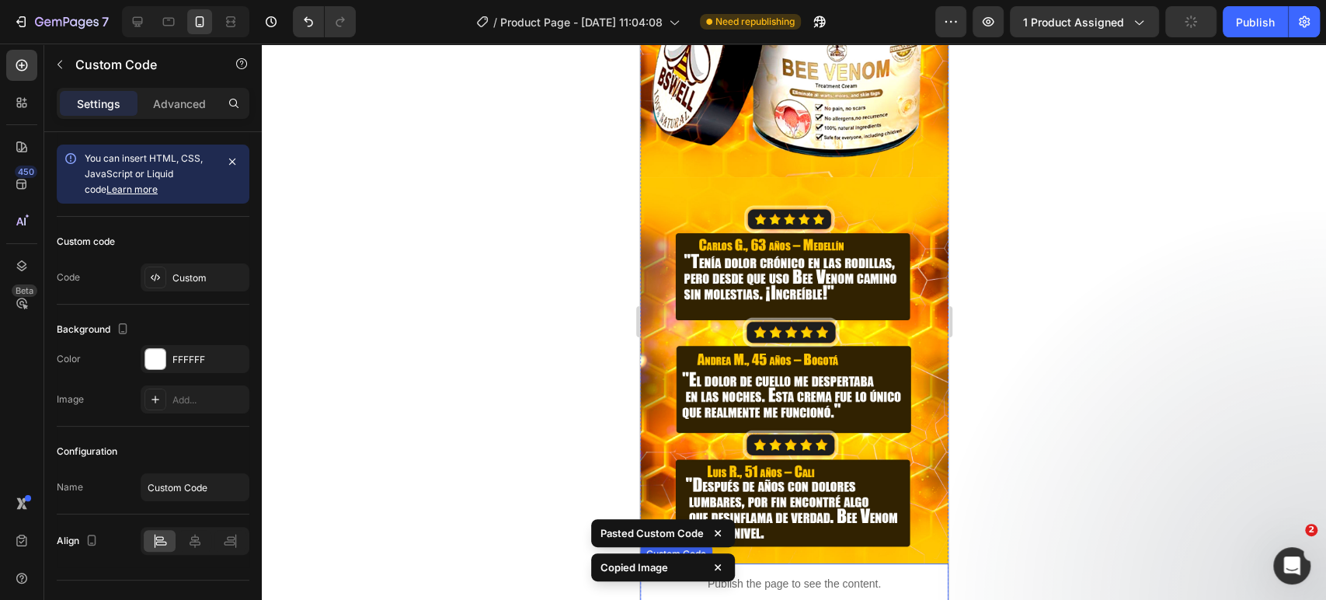
click at [765, 576] on p "Publish the page to see the content." at bounding box center [793, 584] width 285 height 16
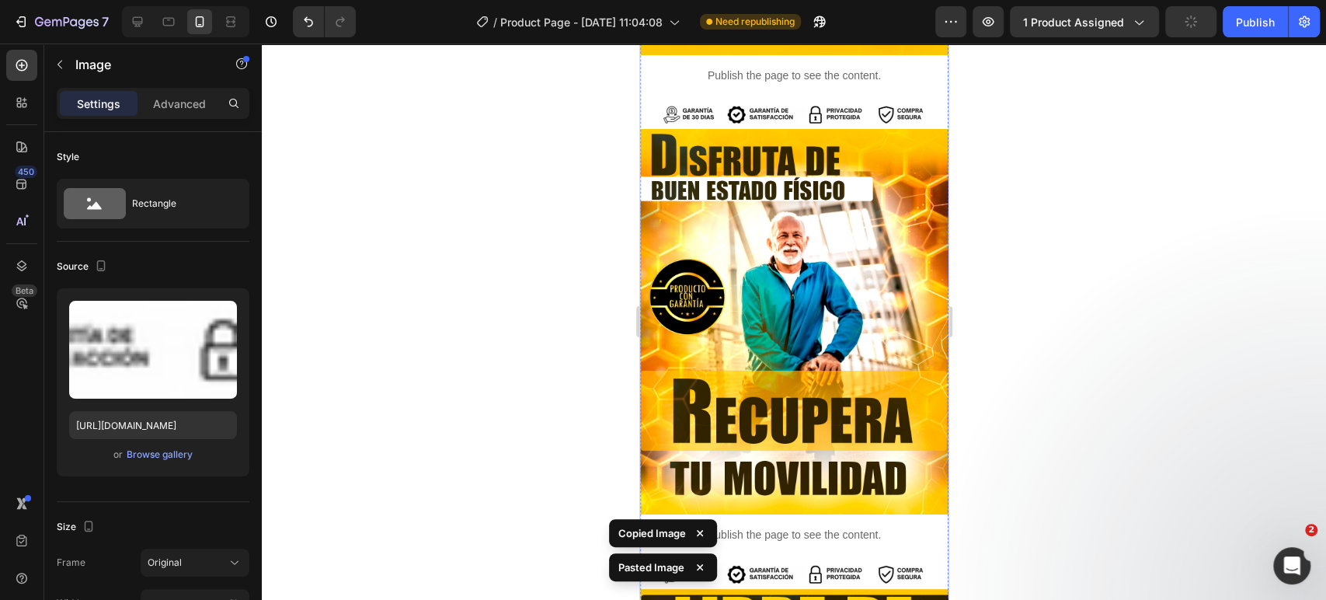
scroll to position [1115, 0]
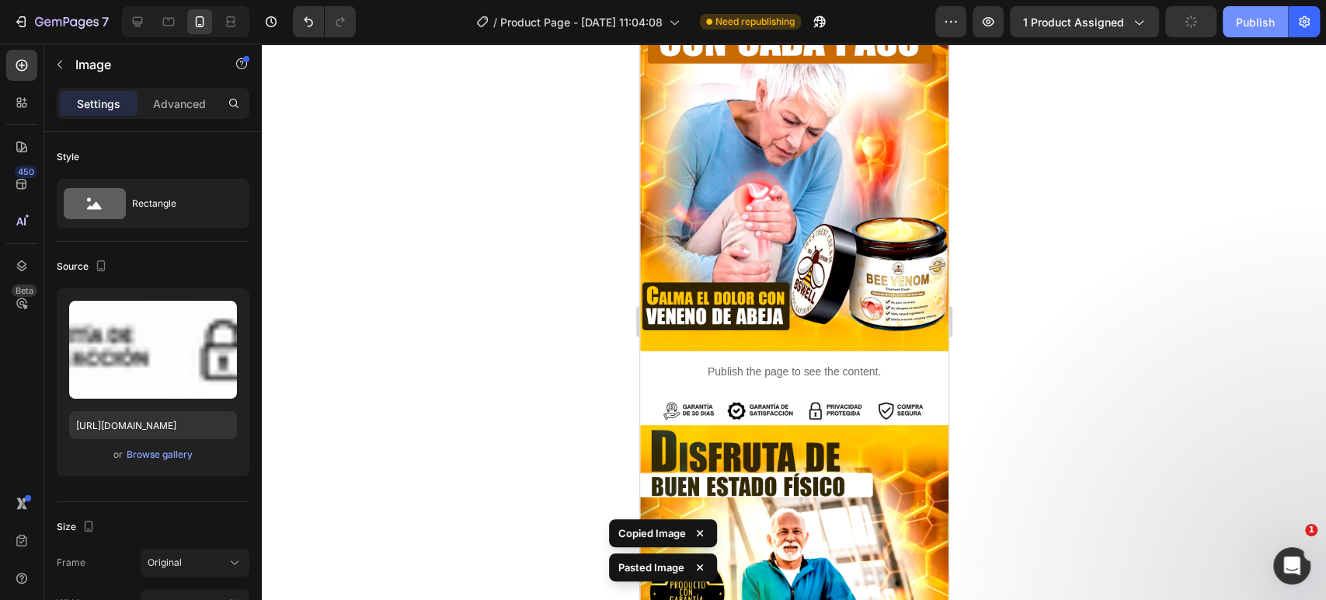
click at [1235, 32] on button "Publish" at bounding box center [1255, 21] width 65 height 31
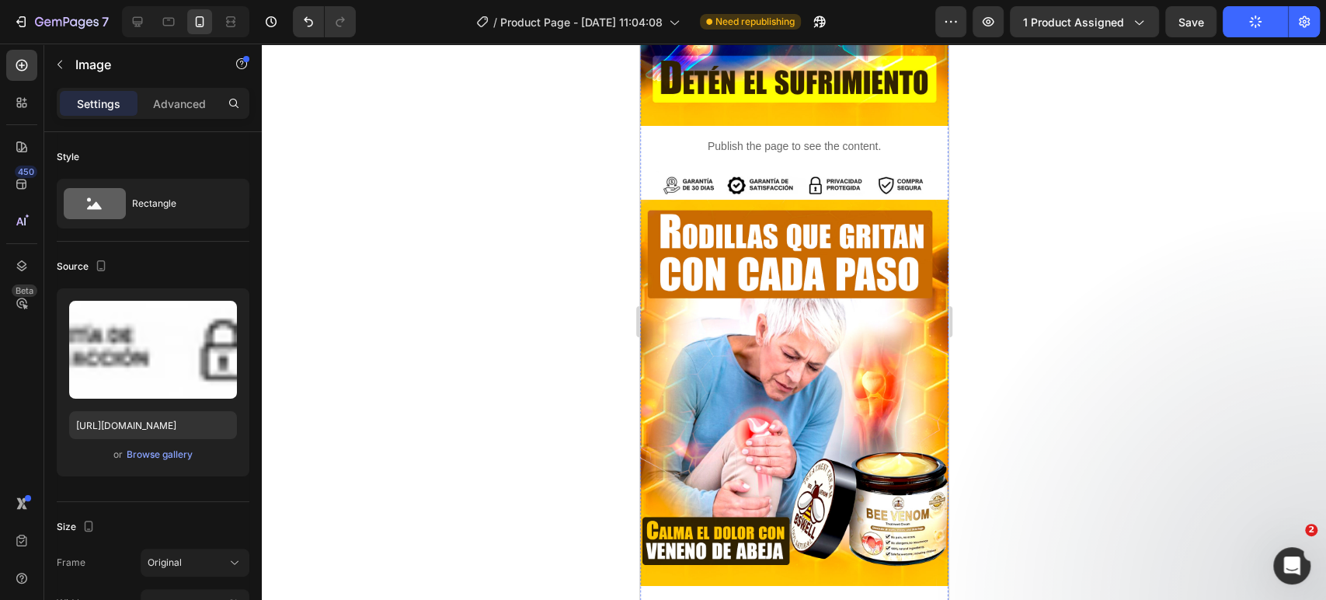
scroll to position [888, 0]
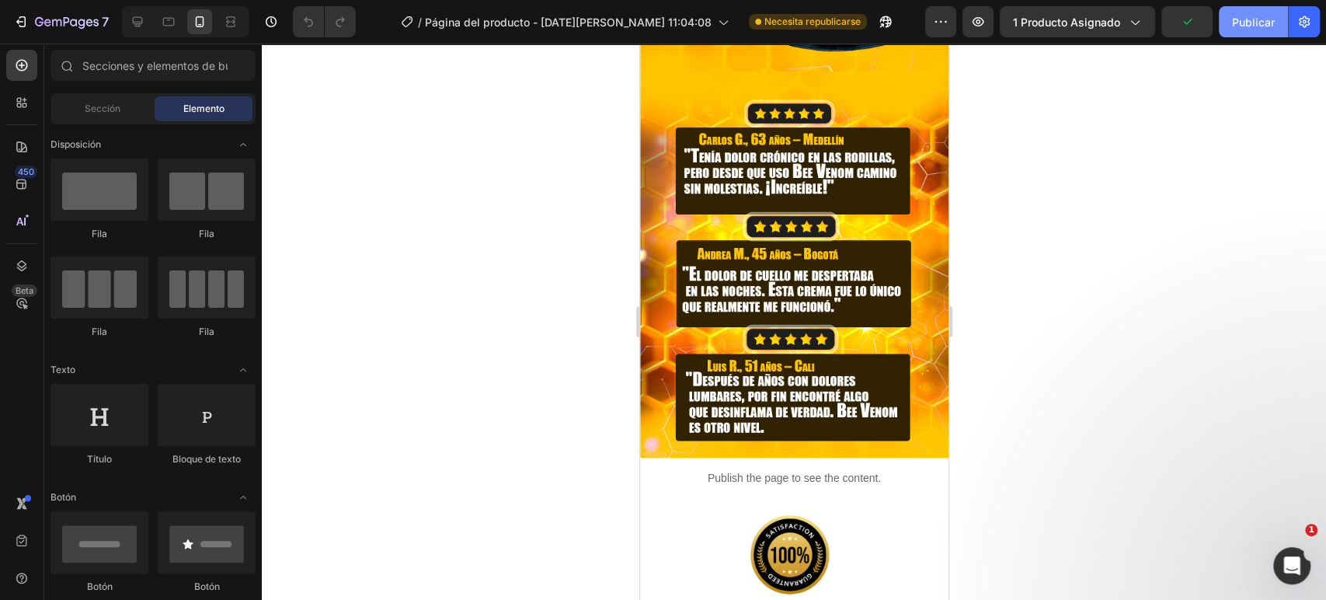
click at [1246, 22] on font "Publicar" at bounding box center [1253, 22] width 43 height 13
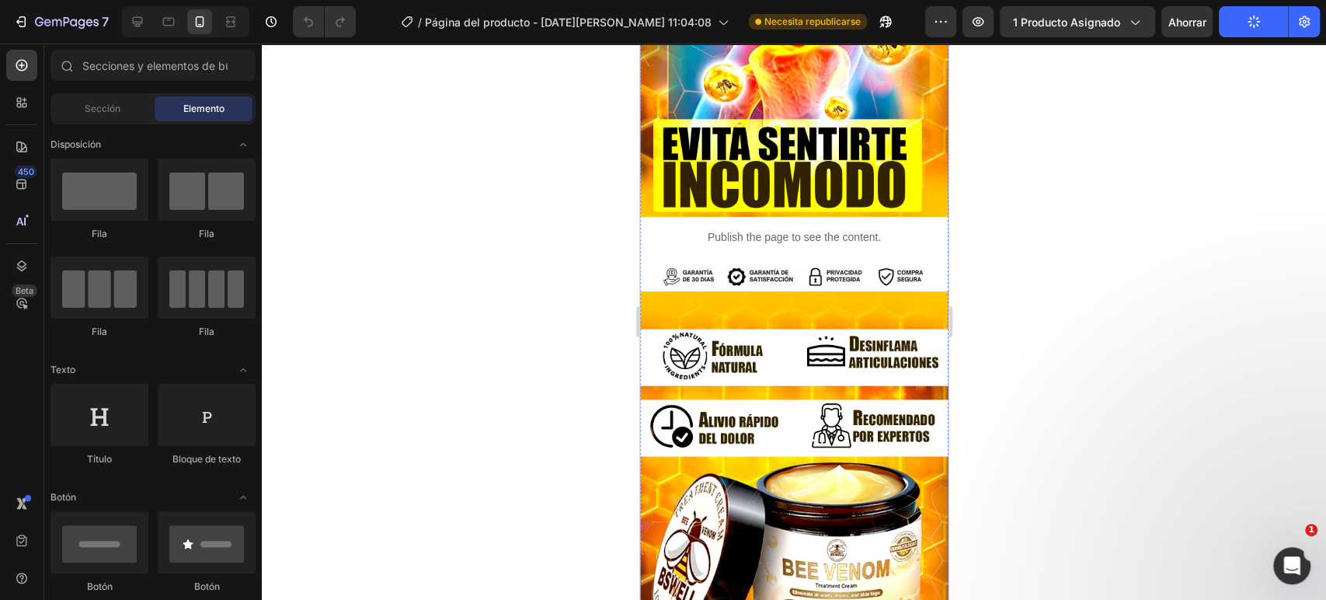
scroll to position [2604, 0]
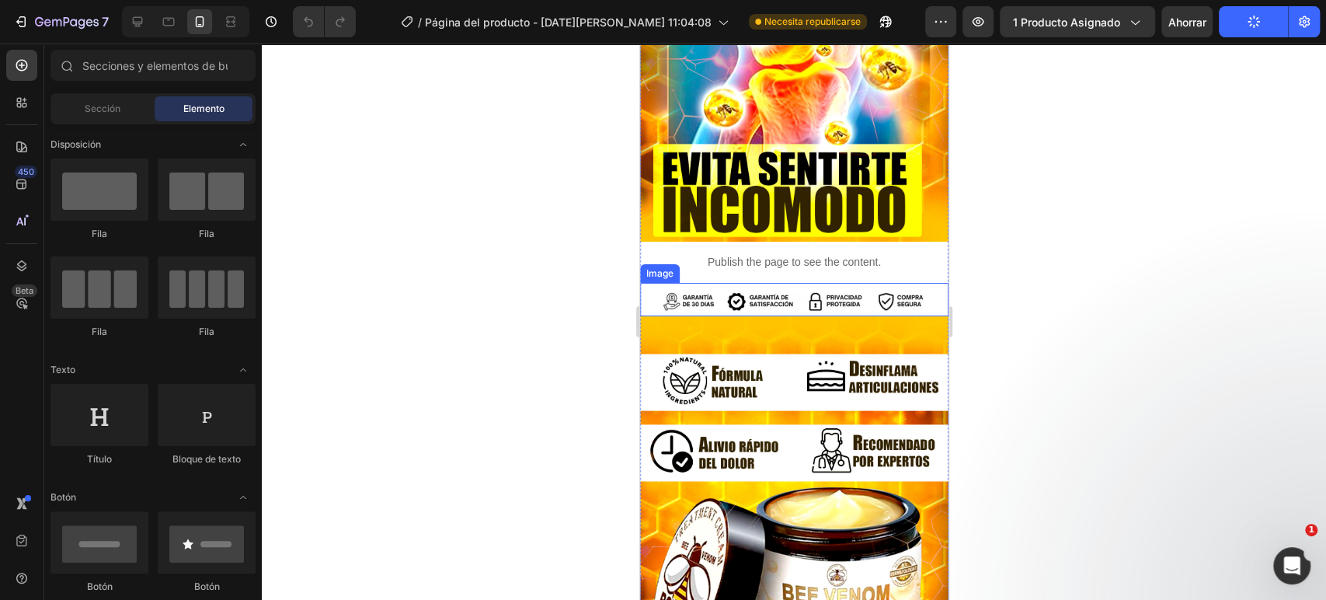
click at [765, 287] on img at bounding box center [794, 302] width 308 height 30
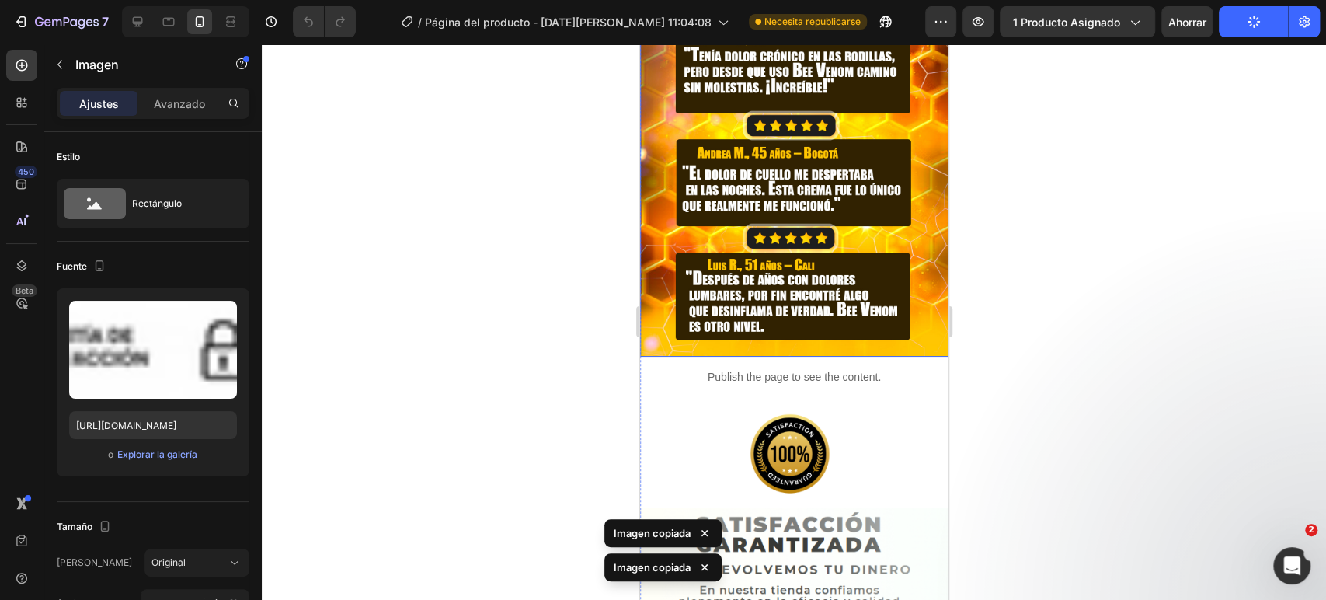
scroll to position [3343, 0]
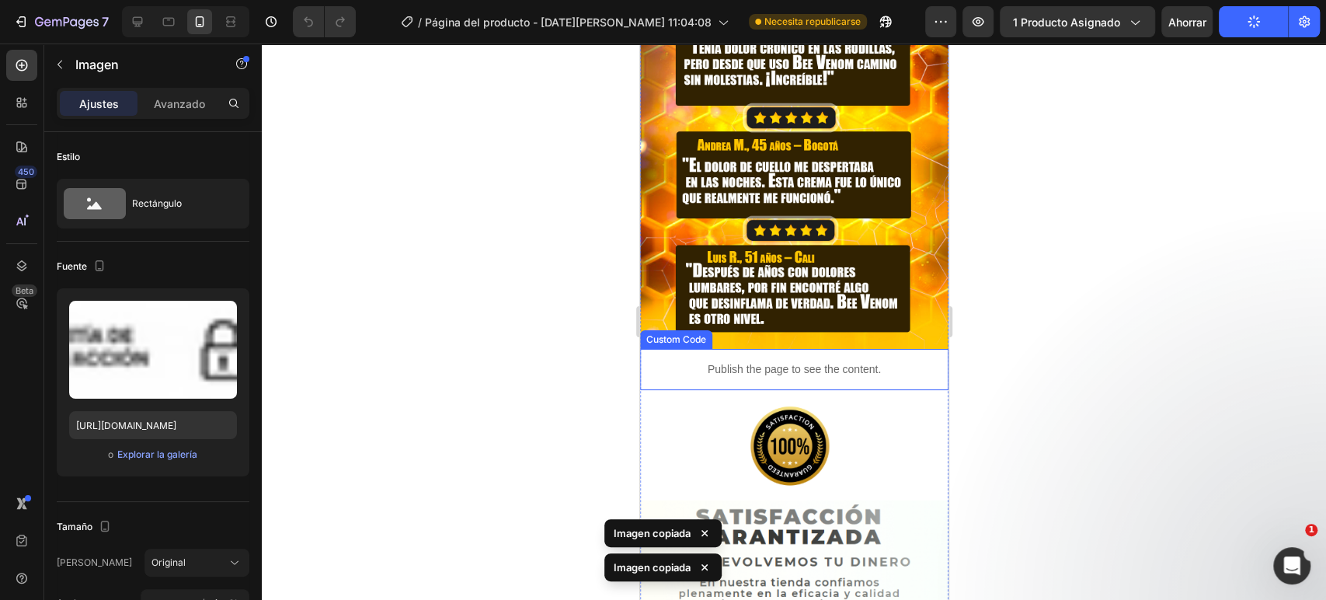
click at [850, 361] on p "Publish the page to see the content." at bounding box center [793, 369] width 285 height 16
